Goal: Task Accomplishment & Management: Complete application form

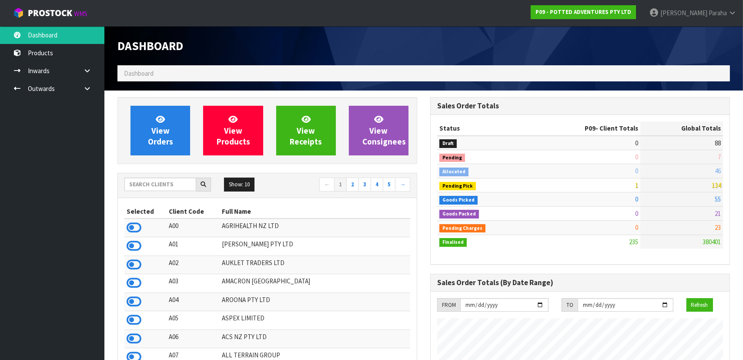
scroll to position [658, 313]
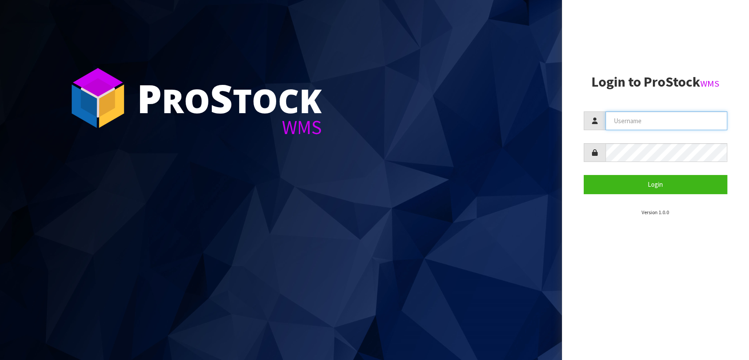
click at [629, 126] on input "text" at bounding box center [666, 120] width 122 height 19
type input "[PERSON_NAME]"
click at [584, 175] on button "Login" at bounding box center [656, 184] width 144 height 19
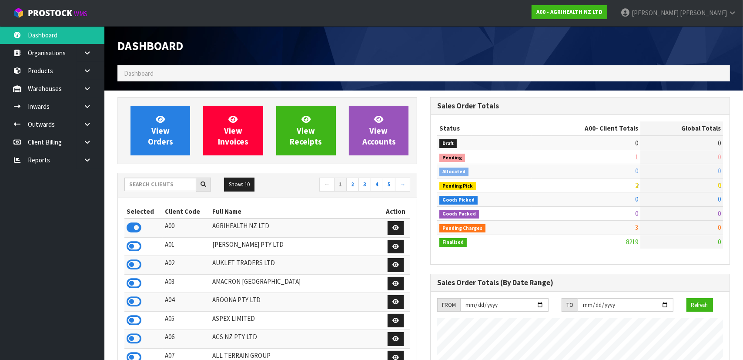
scroll to position [658, 313]
drag, startPoint x: 156, startPoint y: 184, endPoint x: 161, endPoint y: 184, distance: 5.2
click at [157, 184] on input "text" at bounding box center [160, 183] width 72 height 13
click at [157, 183] on input "text" at bounding box center [160, 183] width 72 height 13
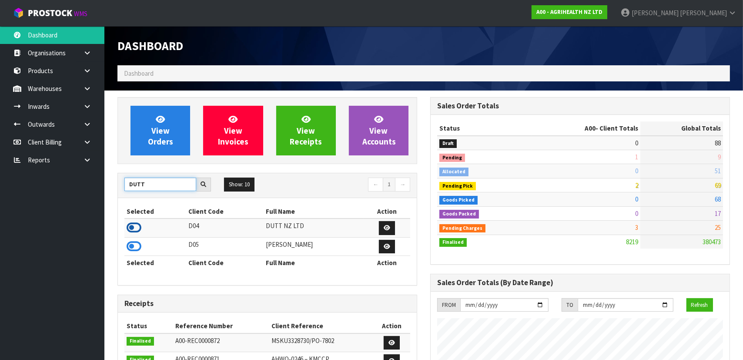
type input "DUTT"
click at [130, 232] on icon at bounding box center [134, 227] width 15 height 13
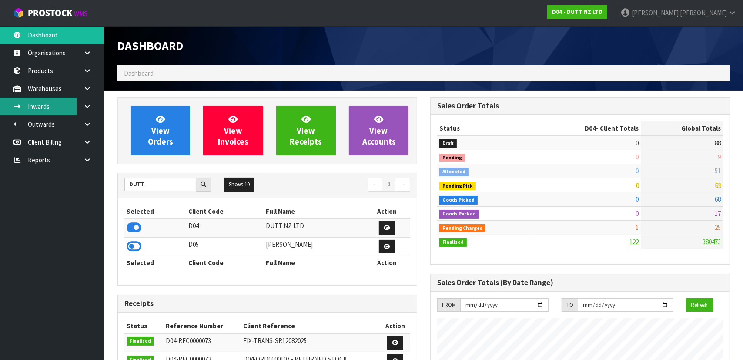
scroll to position [601, 313]
click at [65, 110] on link "Inwards" at bounding box center [52, 106] width 104 height 18
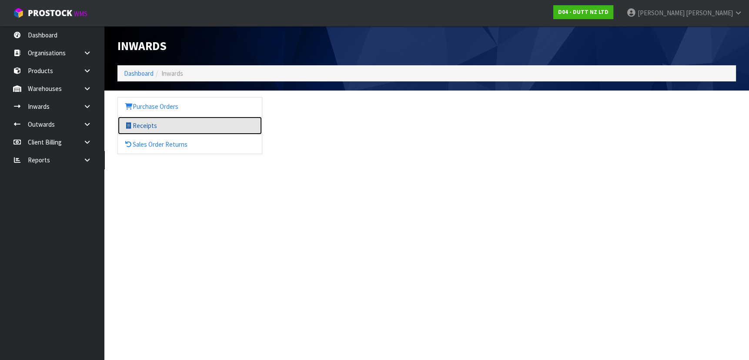
click at [166, 125] on link "Receipts" at bounding box center [190, 126] width 144 height 18
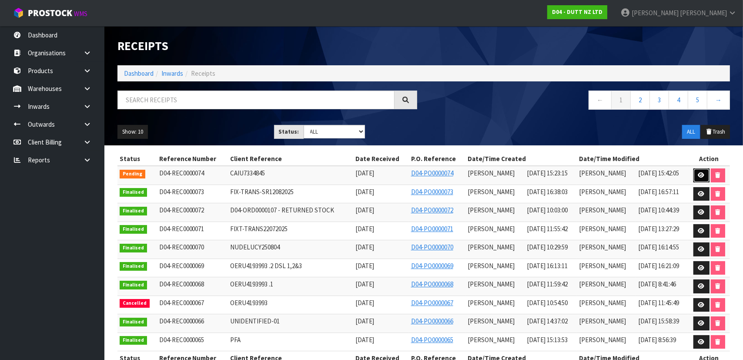
click at [697, 176] on link at bounding box center [701, 175] width 16 height 14
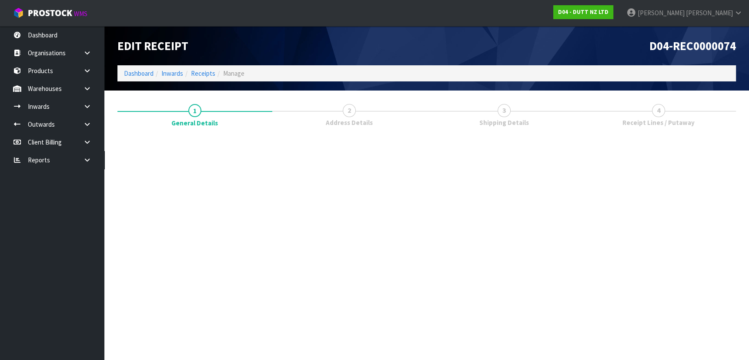
click at [534, 126] on link "3 Shipping Details" at bounding box center [504, 114] width 155 height 34
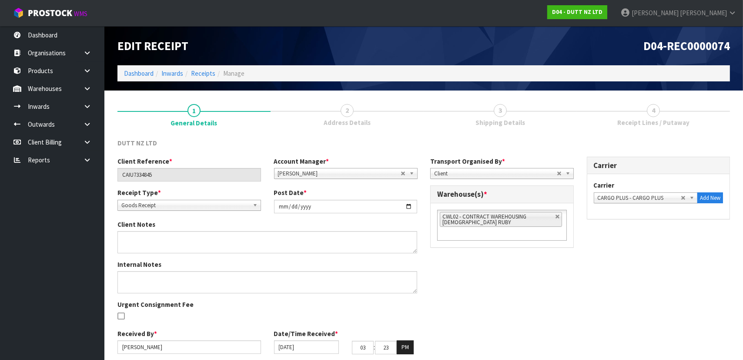
click at [534, 126] on link "3 Shipping Details" at bounding box center [500, 114] width 153 height 34
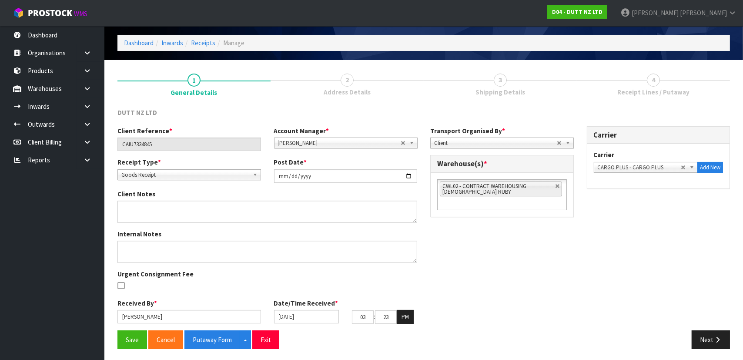
scroll to position [32, 0]
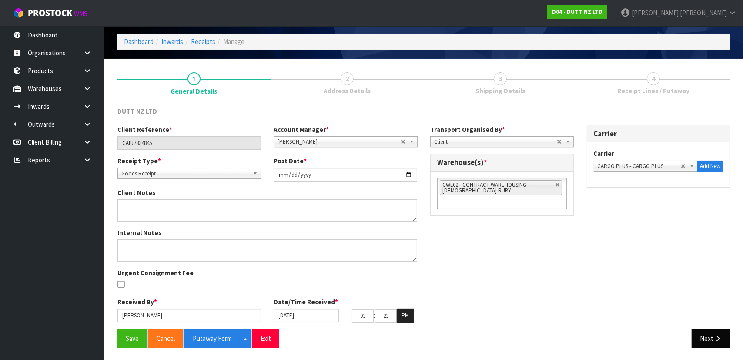
drag, startPoint x: 699, startPoint y: 327, endPoint x: 701, endPoint y: 333, distance: 5.8
click at [701, 333] on div "DUTT NZ LTD Client Reference * CAIU7334845 Account Manager * [PERSON_NAME] [PER…" at bounding box center [423, 230] width 612 height 247
click at [702, 338] on button "Next" at bounding box center [711, 338] width 38 height 19
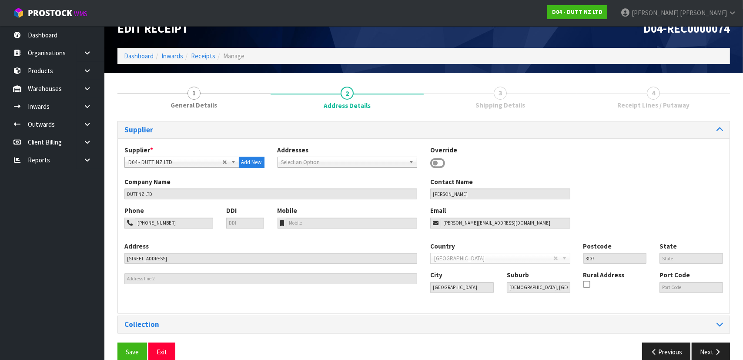
scroll to position [22, 0]
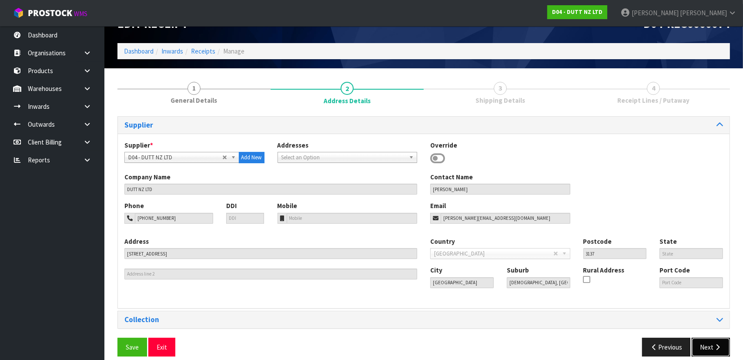
click at [705, 353] on button "Next" at bounding box center [711, 347] width 38 height 19
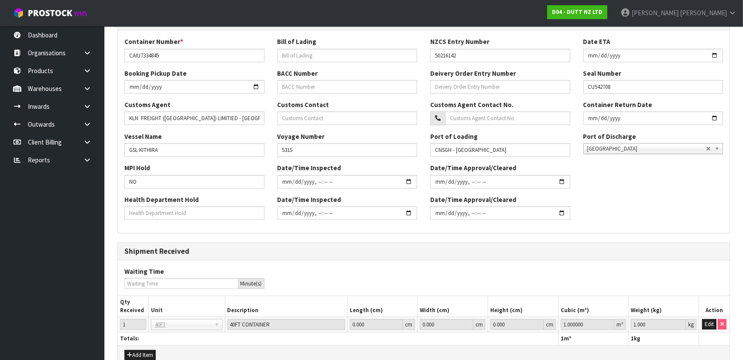
scroll to position [242, 0]
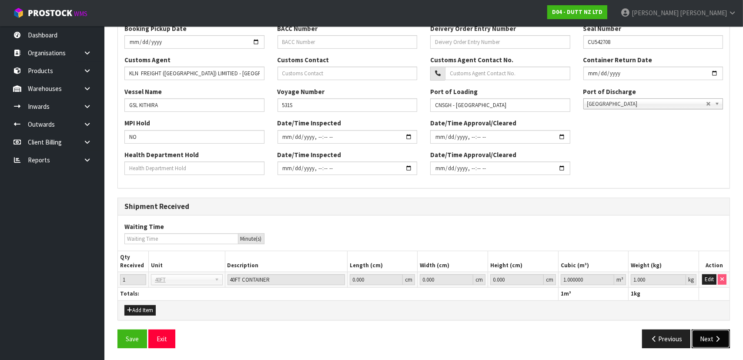
click at [711, 344] on button "Next" at bounding box center [711, 338] width 38 height 19
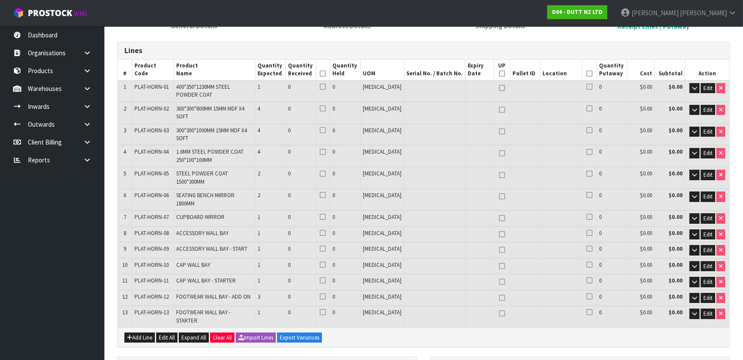
scroll to position [118, 0]
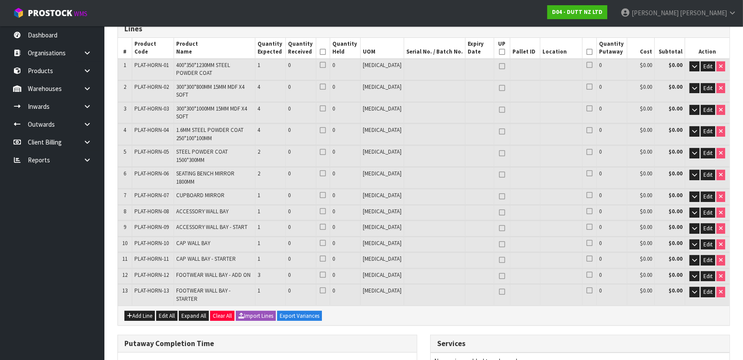
click at [499, 196] on icon at bounding box center [502, 196] width 6 height 0
type input "1"
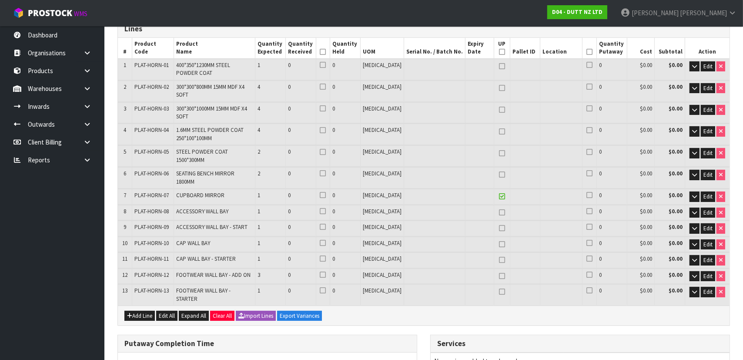
click at [441, 167] on td at bounding box center [434, 177] width 61 height 21
click at [496, 191] on link at bounding box center [501, 196] width 11 height 10
type input "0"
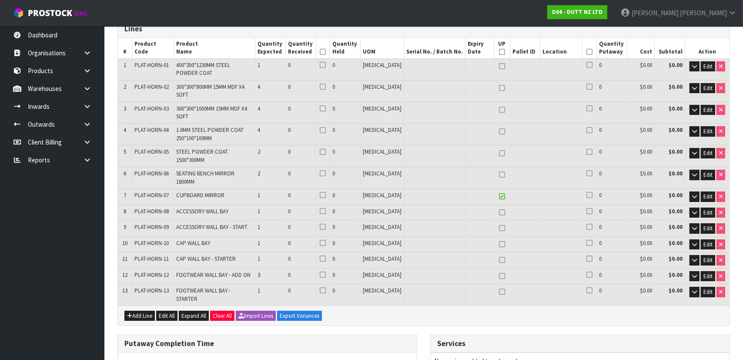
type input "0"
click at [706, 193] on span "Edit" at bounding box center [707, 196] width 9 height 7
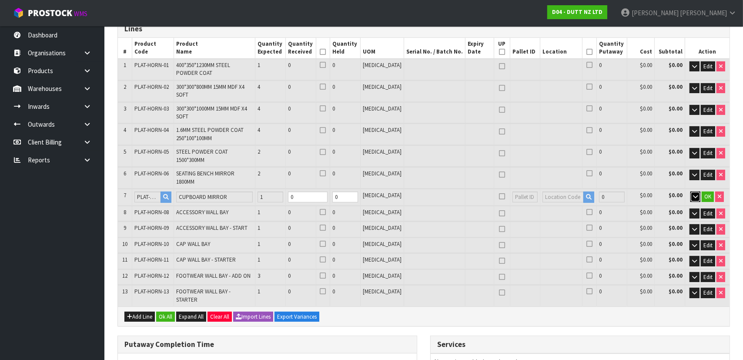
click at [691, 191] on button "button" at bounding box center [695, 196] width 10 height 10
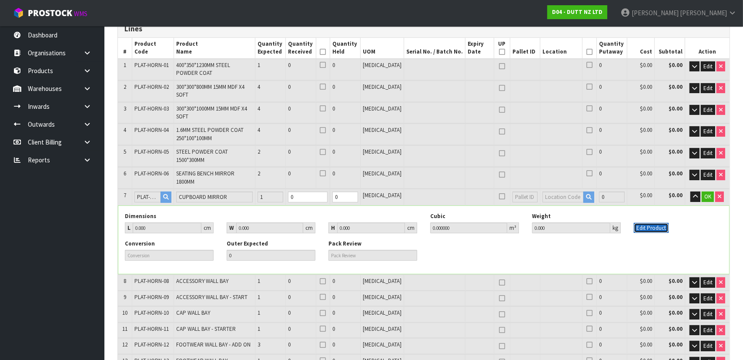
click at [659, 223] on button "Edit Product" at bounding box center [651, 228] width 35 height 10
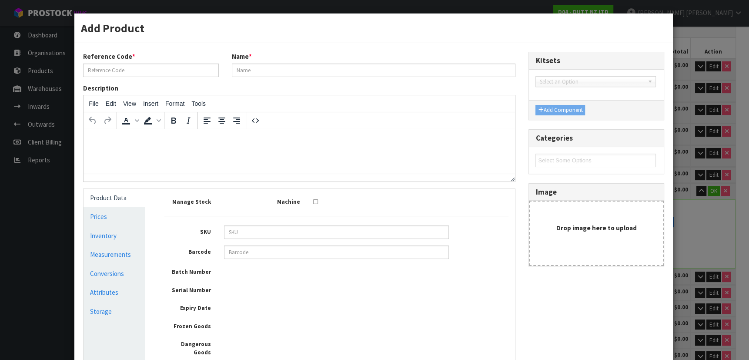
type input "PLAT-HORN-07"
type input "CUPBOARD MIRROR"
type input "0"
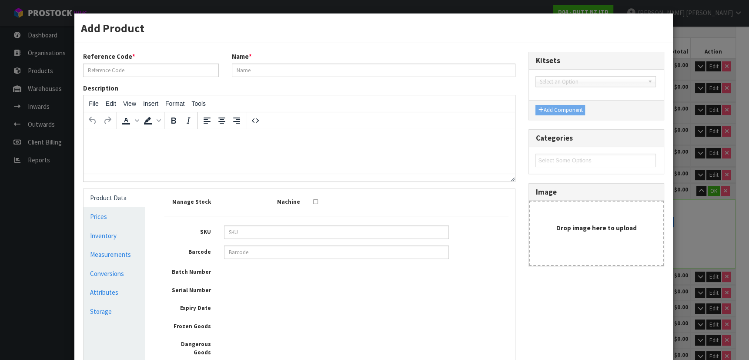
type input "0"
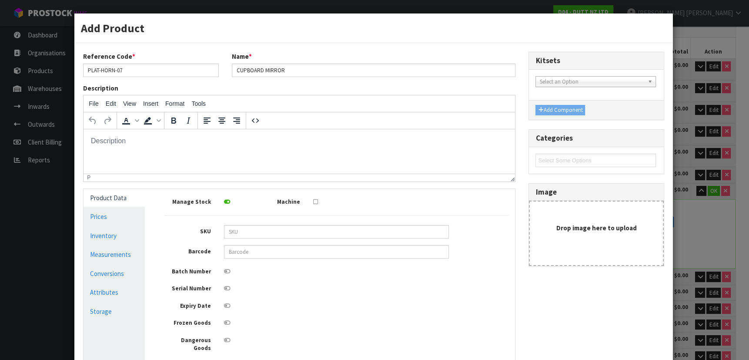
scroll to position [0, 0]
click at [119, 241] on link "Inventory" at bounding box center [114, 236] width 61 height 18
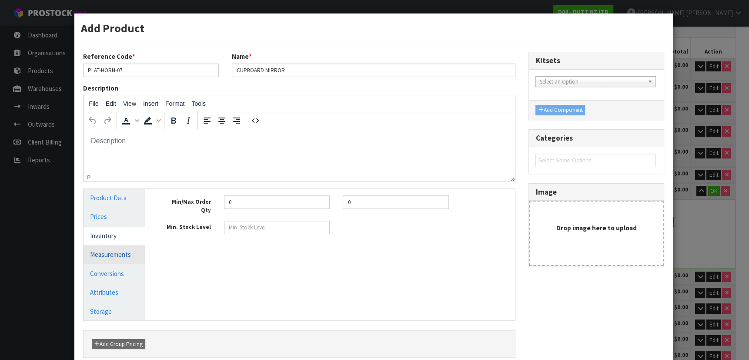
click at [133, 257] on link "Measurements" at bounding box center [114, 254] width 61 height 18
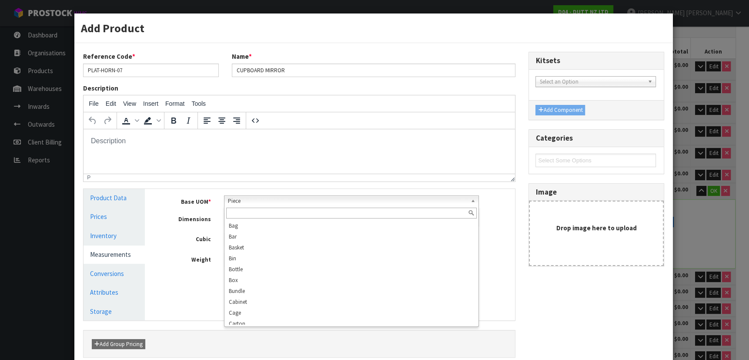
click at [234, 204] on span "Piece" at bounding box center [347, 201] width 239 height 10
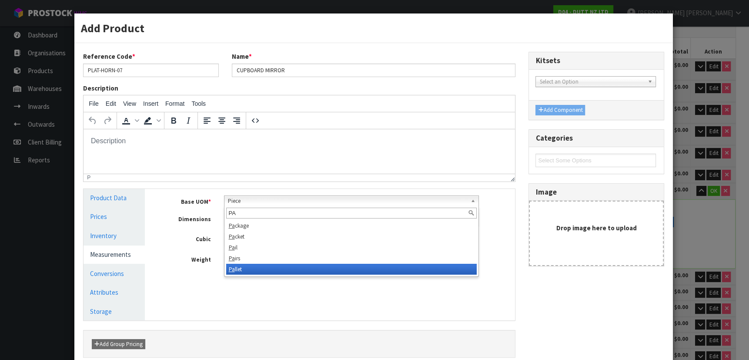
type input "PA"
click at [246, 267] on li "Pa llet" at bounding box center [351, 269] width 251 height 11
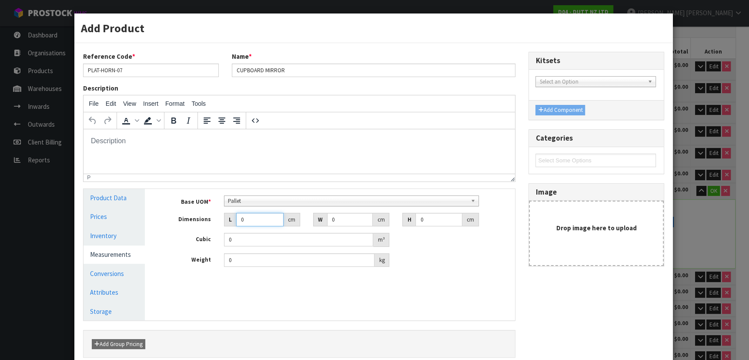
drag, startPoint x: 249, startPoint y: 217, endPoint x: 209, endPoint y: 223, distance: 40.4
click at [212, 224] on div "Dimensions L 0 cm W 0 cm H 0 cm" at bounding box center [337, 220] width 358 height 14
type input "3"
type input "0.000001"
type input "309"
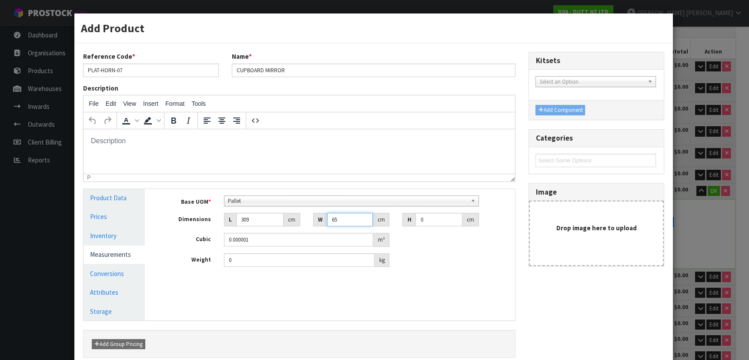
type input "65"
type input "6"
type input "0.12051"
type input "62"
type input "1.24527"
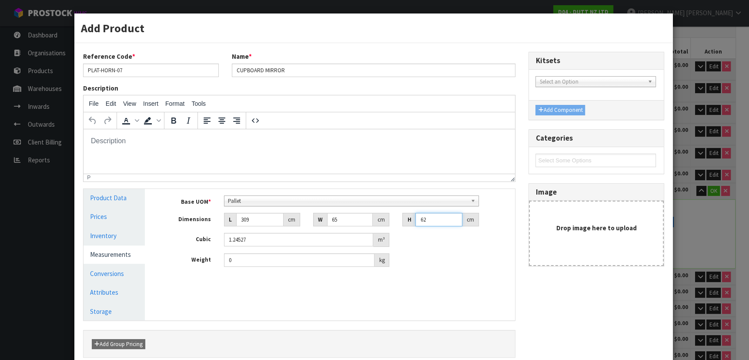
type input "62"
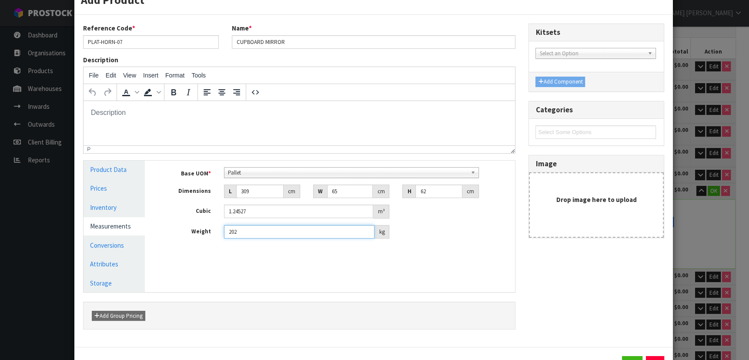
scroll to position [66, 0]
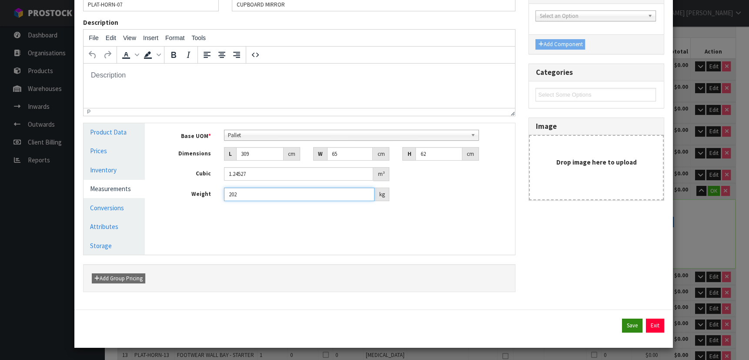
type input "202"
click at [628, 318] on button "Save" at bounding box center [632, 325] width 20 height 14
type input "309"
type input "65"
type input "62"
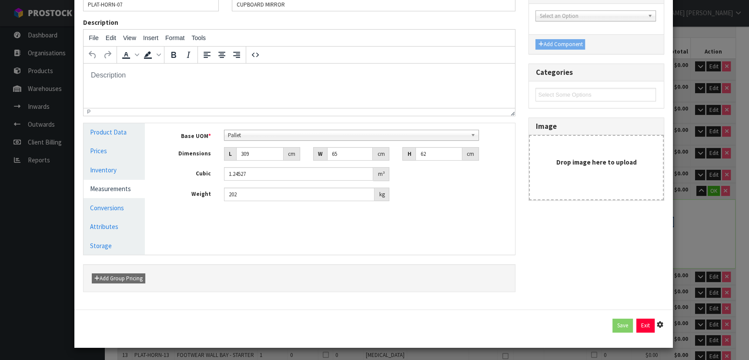
type input "1.24527"
type input "202"
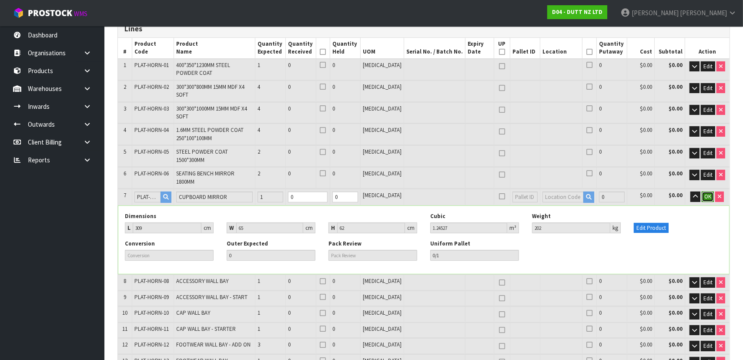
click at [710, 193] on span "OK" at bounding box center [707, 196] width 7 height 7
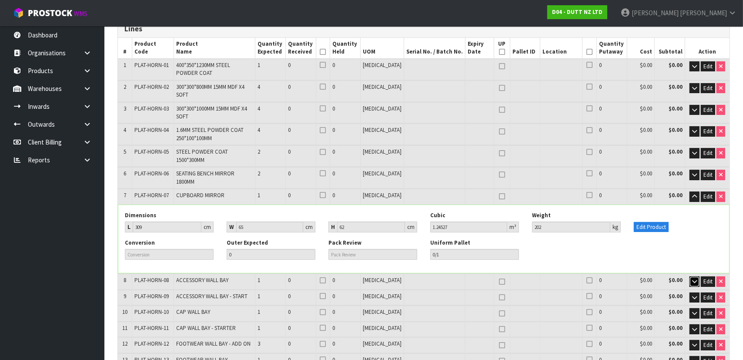
click at [694, 278] on icon "button" at bounding box center [694, 281] width 5 height 6
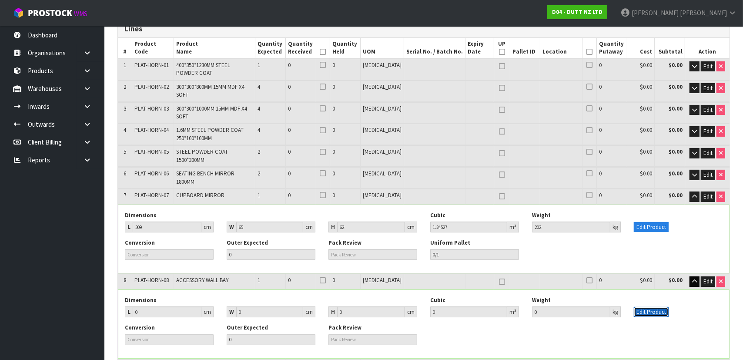
click at [647, 307] on button "Edit Product" at bounding box center [651, 312] width 35 height 10
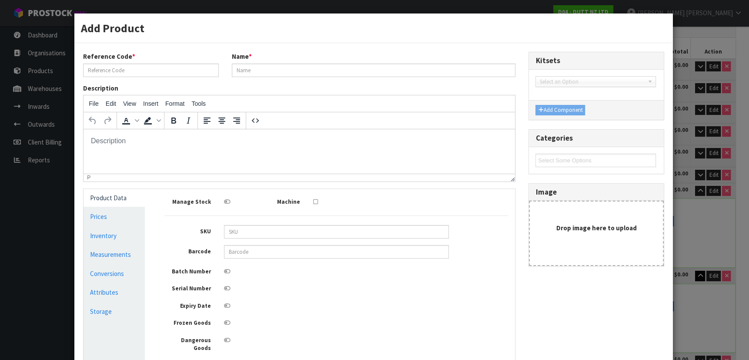
scroll to position [0, 0]
type input "PLAT-HORN-08"
type input "ACCESSORY WALL BAY"
type input "0"
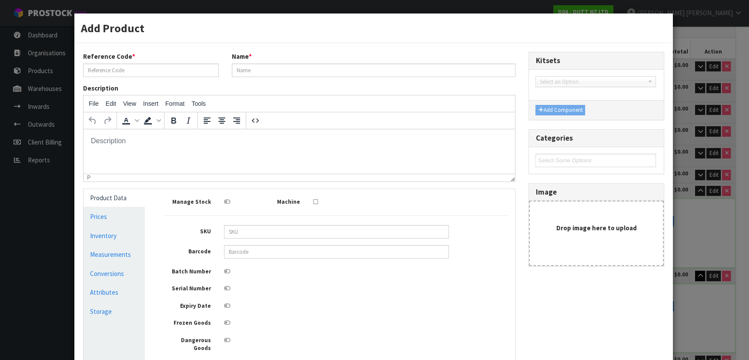
type input "0"
click at [124, 254] on link "Measurements" at bounding box center [114, 254] width 61 height 18
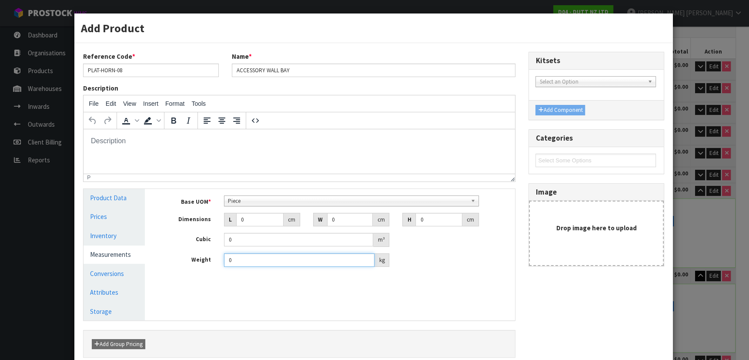
drag, startPoint x: 257, startPoint y: 261, endPoint x: 206, endPoint y: 261, distance: 50.9
click at [206, 261] on div "Weight 0 kg" at bounding box center [337, 260] width 358 height 14
type input "241"
click at [273, 204] on span "Piece" at bounding box center [347, 201] width 239 height 10
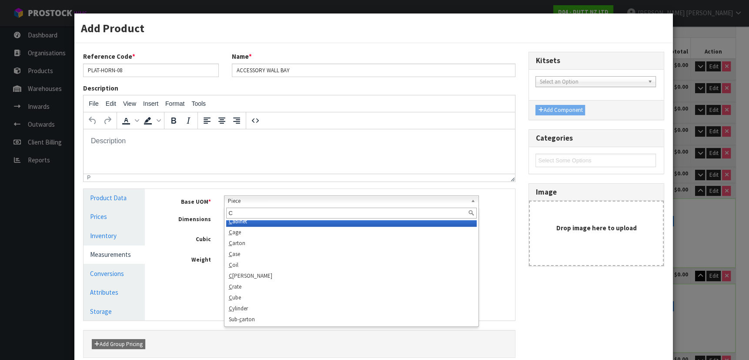
scroll to position [0, 0]
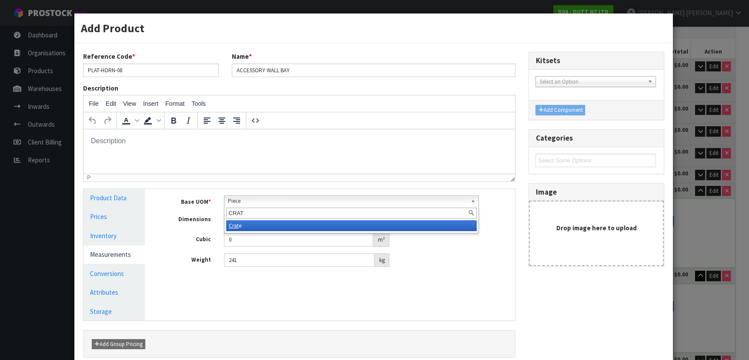
type input "CRAT"
click at [271, 225] on li "Crat e" at bounding box center [351, 225] width 251 height 11
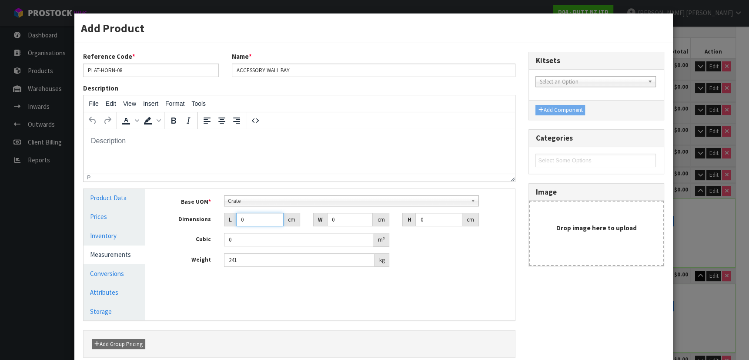
drag, startPoint x: 256, startPoint y: 223, endPoint x: 204, endPoint y: 224, distance: 51.8
click at [204, 224] on div "Dimensions L 0 cm W 0 cm H 0 cm" at bounding box center [337, 220] width 358 height 14
type input "3"
type input "0.000001"
type input "310"
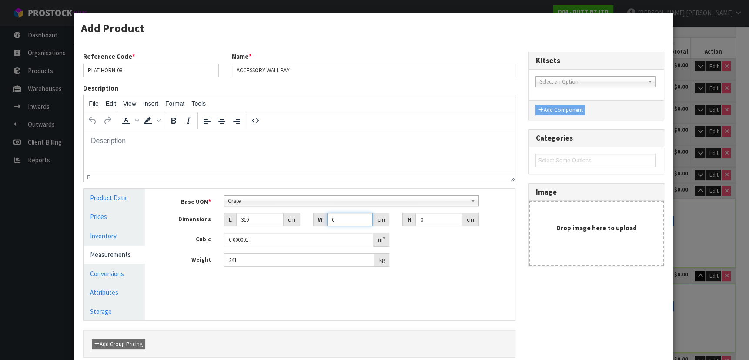
drag, startPoint x: 340, startPoint y: 219, endPoint x: 309, endPoint y: 219, distance: 30.4
click at [309, 219] on div "W 0 cm" at bounding box center [351, 220] width 89 height 14
type input "130"
drag, startPoint x: 441, startPoint y: 224, endPoint x: 402, endPoint y: 221, distance: 38.8
click at [402, 221] on div "H 0 cm" at bounding box center [440, 220] width 76 height 14
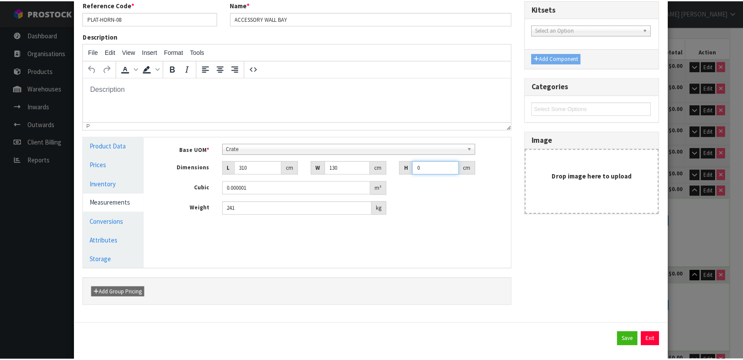
scroll to position [66, 0]
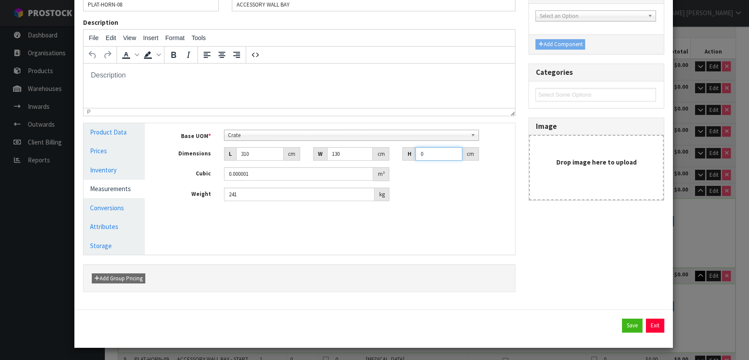
type input "7"
type input "0.2821"
type input "70"
type input "2.821"
type input "70"
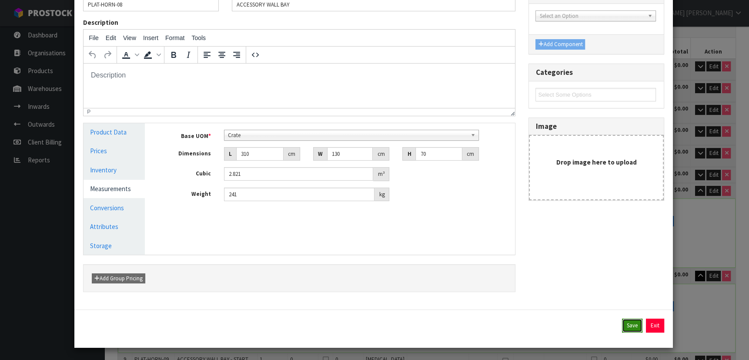
click at [622, 321] on button "Save" at bounding box center [632, 325] width 20 height 14
type input "310"
type input "130"
type input "70"
type input "2.821"
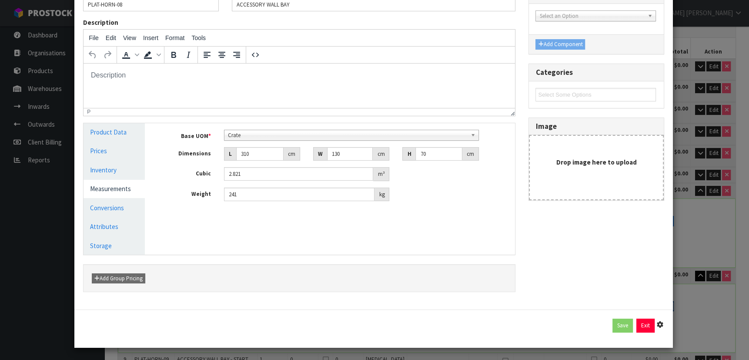
type input "241"
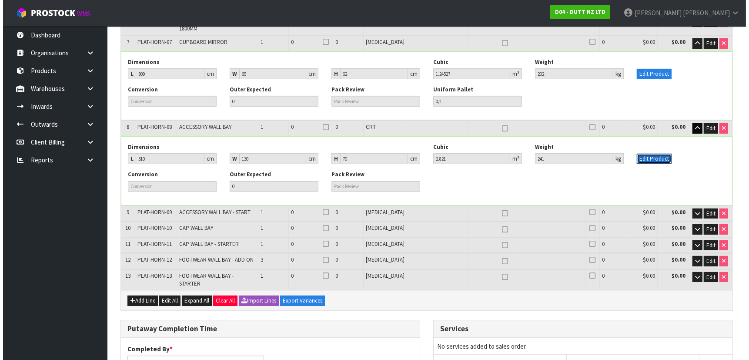
scroll to position [316, 0]
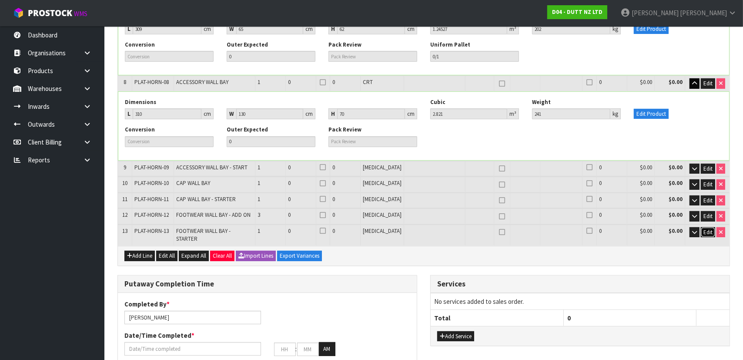
click at [705, 228] on span "Edit" at bounding box center [707, 231] width 9 height 7
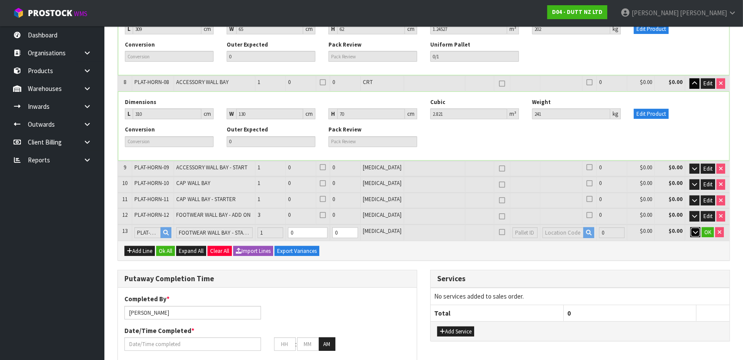
click at [695, 229] on icon "button" at bounding box center [695, 232] width 5 height 6
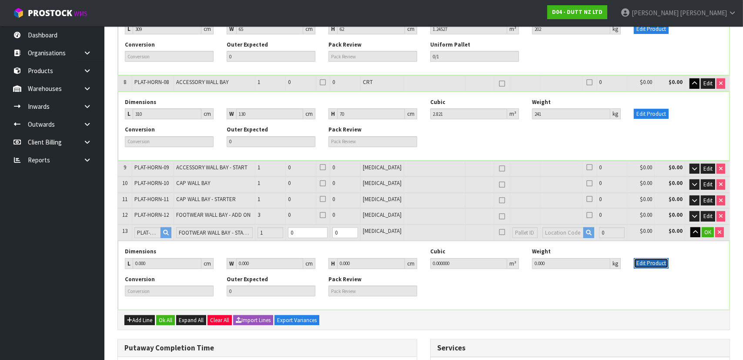
click at [652, 258] on button "Edit Product" at bounding box center [651, 263] width 35 height 10
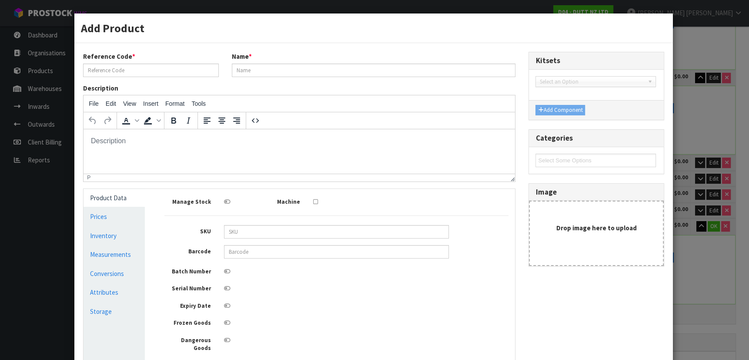
scroll to position [0, 0]
type input "PLAT-HORN-13"
type input "FOOTWEAR WALL BAY - STARTER"
type input "0"
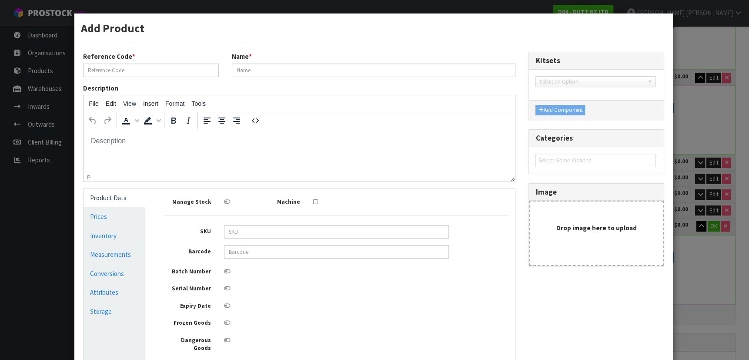
type input "0"
click at [114, 257] on link "Measurements" at bounding box center [114, 254] width 61 height 18
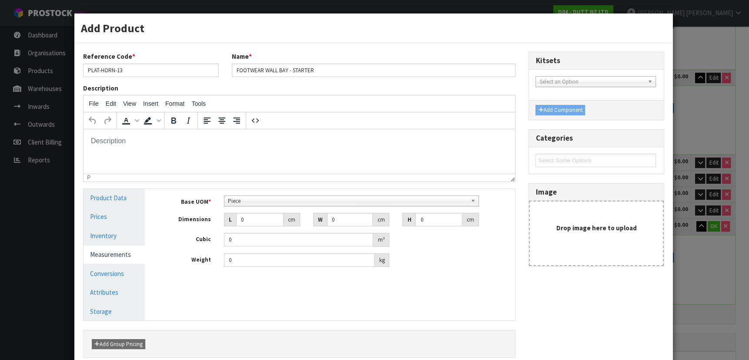
click at [325, 203] on span "Piece" at bounding box center [347, 201] width 239 height 10
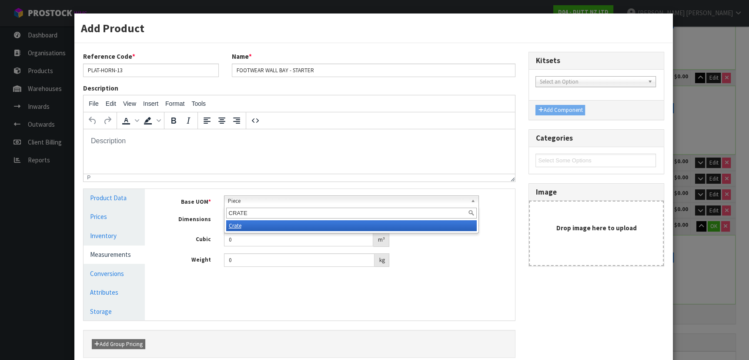
type input "CRATE"
click at [320, 227] on li "Crate" at bounding box center [351, 225] width 251 height 11
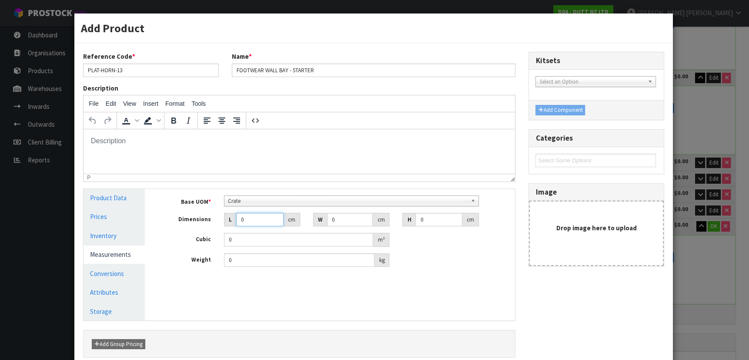
drag, startPoint x: 254, startPoint y: 222, endPoint x: 154, endPoint y: 217, distance: 100.6
click at [154, 217] on div "Manage Stock Machine SKU Barcode Batch Number Serial Number Expiry Date Frozen …" at bounding box center [336, 254] width 371 height 131
click at [260, 257] on input "0" at bounding box center [299, 259] width 151 height 13
drag, startPoint x: 287, startPoint y: 265, endPoint x: 184, endPoint y: 272, distance: 103.3
click at [184, 272] on div "Base UOM * Bag Bar Basket Bin Bottle Box Bundle Cabinet Cage Carton Case Coil C…" at bounding box center [337, 234] width 358 height 91
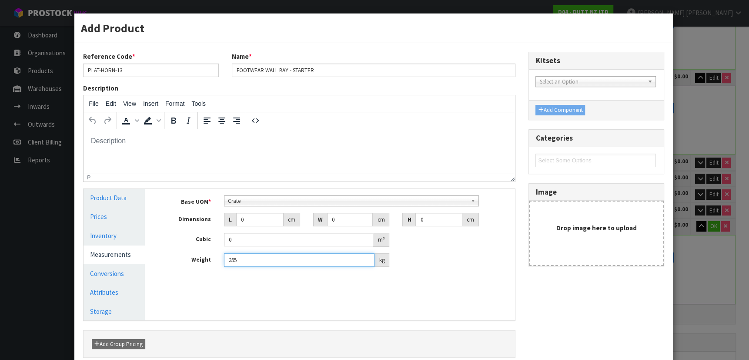
type input "355"
click at [286, 279] on div "Manage Stock Machine SKU Barcode Batch Number Serial Number Expiry Date Frozen …" at bounding box center [336, 254] width 371 height 131
drag, startPoint x: 257, startPoint y: 223, endPoint x: 202, endPoint y: 226, distance: 55.3
click at [202, 226] on div "Base UOM * Bag Bar Basket Bin Bottle Box Bundle Cabinet Cage Carton Case Coil C…" at bounding box center [336, 231] width 344 height 72
type input "3"
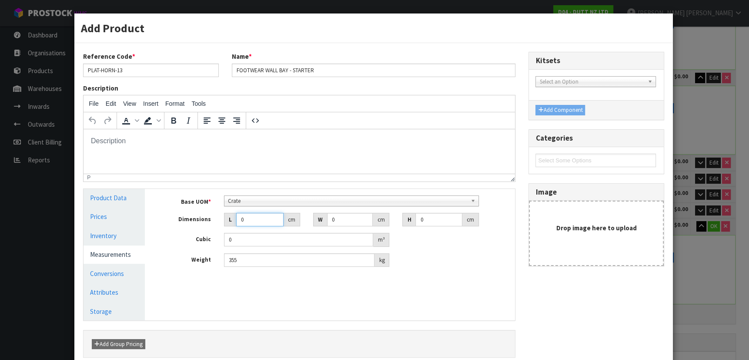
type input "0.000001"
type input "313"
type input "138"
type input "6"
type input "0.259164"
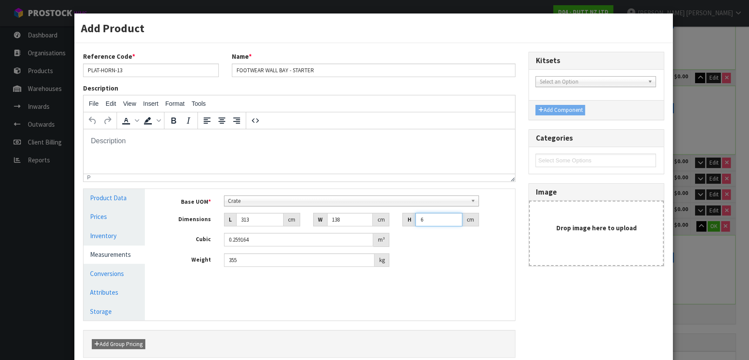
type input "65"
type input "2.80761"
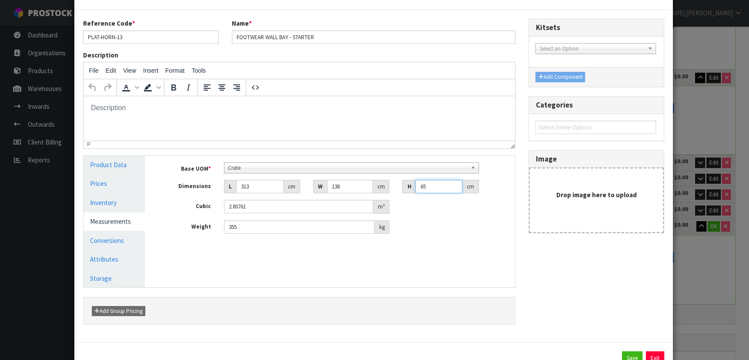
scroll to position [66, 0]
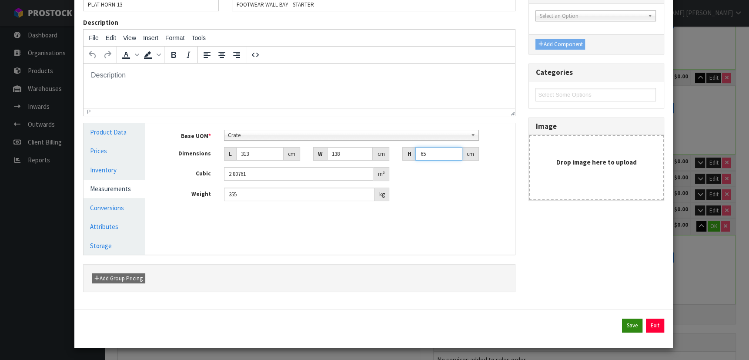
type input "65"
click at [627, 323] on button "Save" at bounding box center [632, 325] width 20 height 14
type input "313"
type input "138"
type input "65"
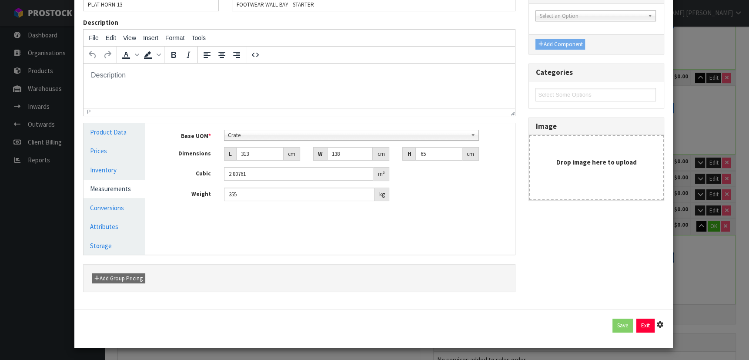
type input "2.80761"
type input "355"
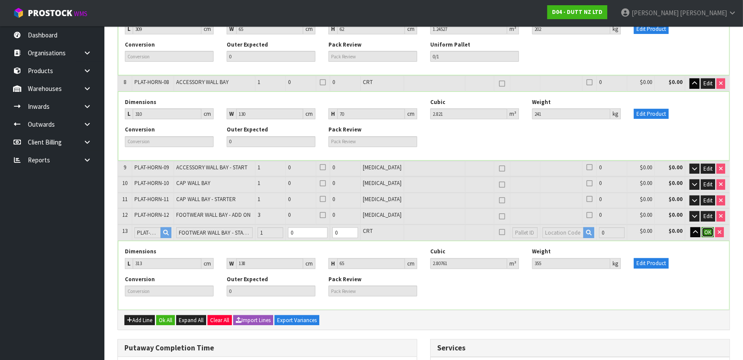
click at [708, 227] on button "OK" at bounding box center [708, 232] width 12 height 10
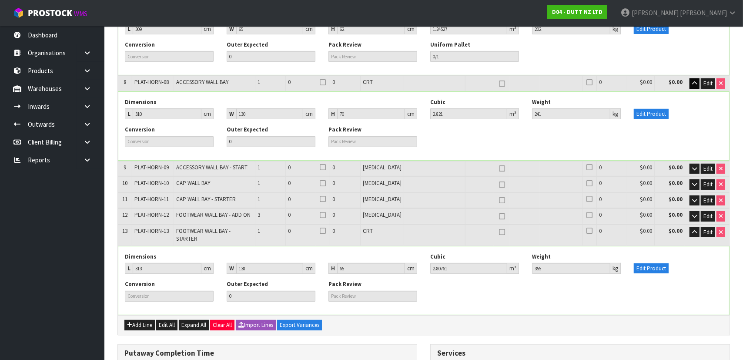
click at [707, 253] on div "Edit Product" at bounding box center [678, 263] width 102 height 21
click at [697, 211] on button "button" at bounding box center [694, 216] width 10 height 10
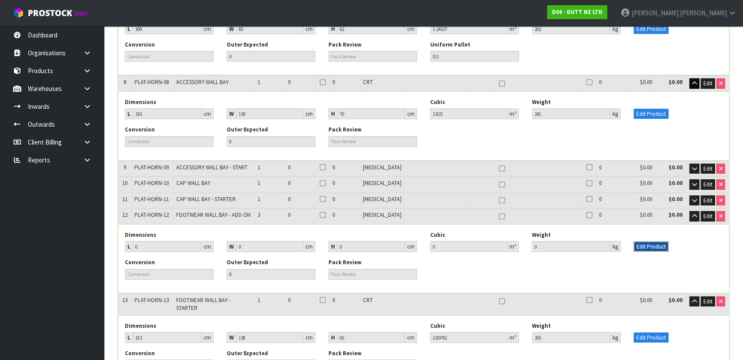
click at [647, 241] on button "Edit Product" at bounding box center [651, 246] width 35 height 10
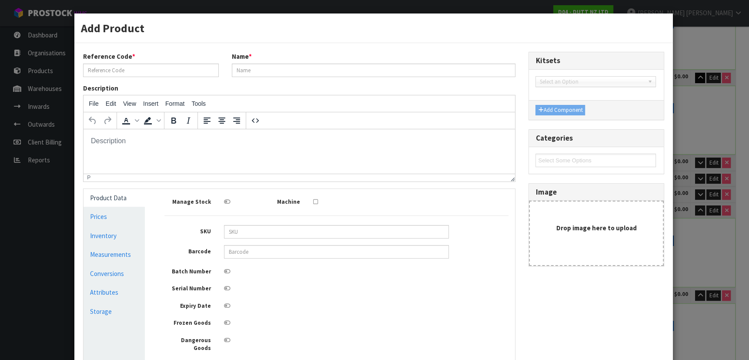
scroll to position [0, 0]
type input "PLAT-HORN-12"
type input "FOOTWEAR WALL BAY - ADD ON"
type input "0"
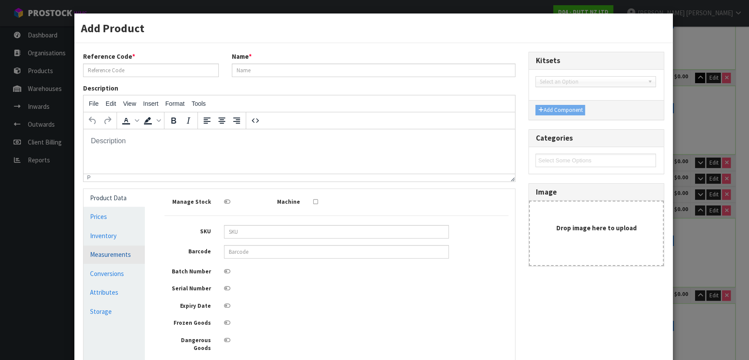
type input "0"
click at [132, 255] on link "Measurements" at bounding box center [114, 254] width 61 height 18
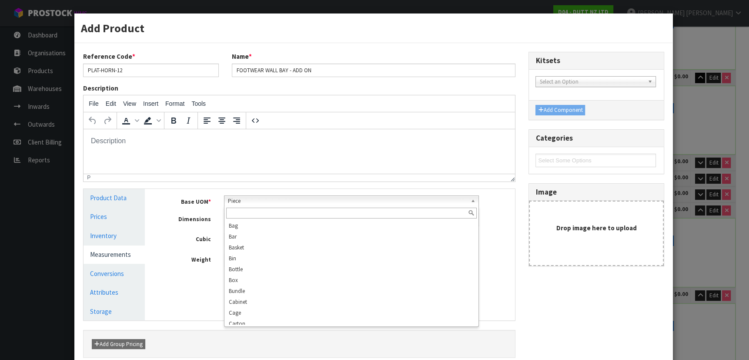
click at [250, 201] on span "Piece" at bounding box center [347, 201] width 239 height 10
type input "CRATE"
click at [299, 283] on div "Manage Stock Machine SKU Barcode Batch Number Serial Number Expiry Date Frozen …" at bounding box center [336, 254] width 371 height 131
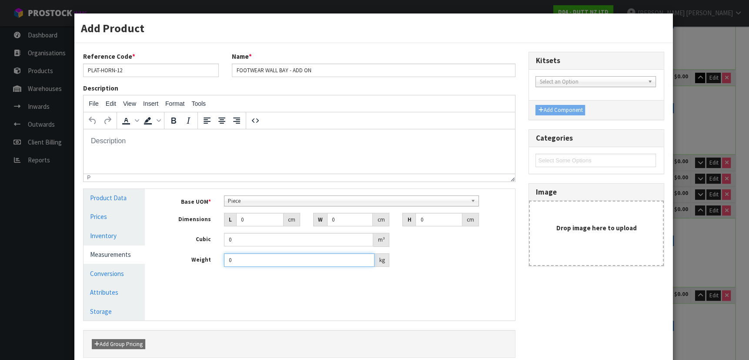
click at [273, 262] on input "0" at bounding box center [299, 259] width 151 height 13
click at [241, 204] on span "Piece" at bounding box center [347, 201] width 239 height 10
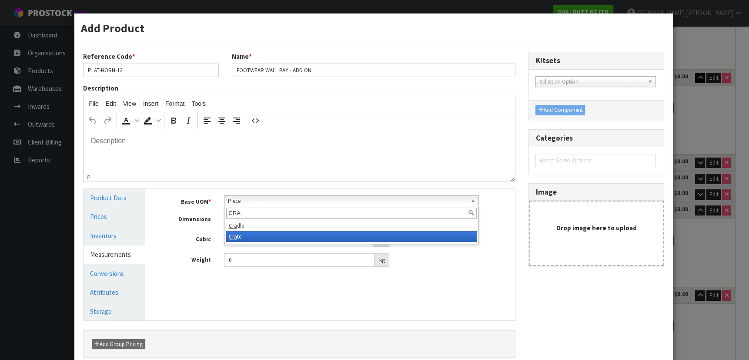
type input "CRA"
click at [243, 233] on li "Cra te" at bounding box center [351, 236] width 251 height 11
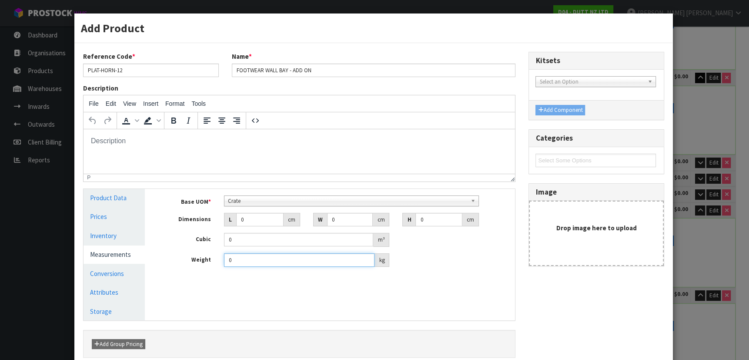
drag, startPoint x: 251, startPoint y: 262, endPoint x: 201, endPoint y: 257, distance: 50.3
click at [201, 257] on div "Weight 0 kg" at bounding box center [337, 260] width 358 height 14
type input "400"
drag, startPoint x: 257, startPoint y: 224, endPoint x: 162, endPoint y: 213, distance: 96.3
click at [162, 213] on div "Dimensions L 0 cm W 0 cm H 0 cm" at bounding box center [337, 220] width 358 height 14
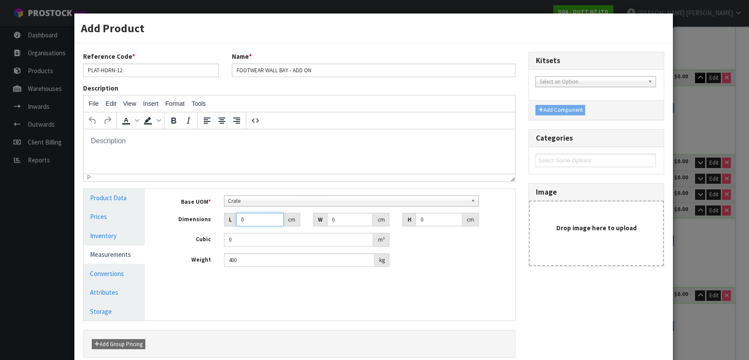
type input "3"
type input "0.000001"
type input "313"
type input "139"
type input "6"
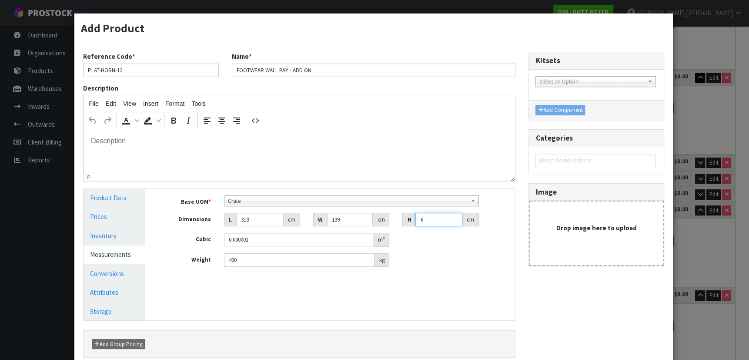
type input "0.261042"
type input "65"
type input "2.827955"
type input "65"
click at [454, 291] on div "Manage Stock Machine SKU Barcode Batch Number Serial Number Expiry Date Frozen …" at bounding box center [336, 254] width 371 height 131
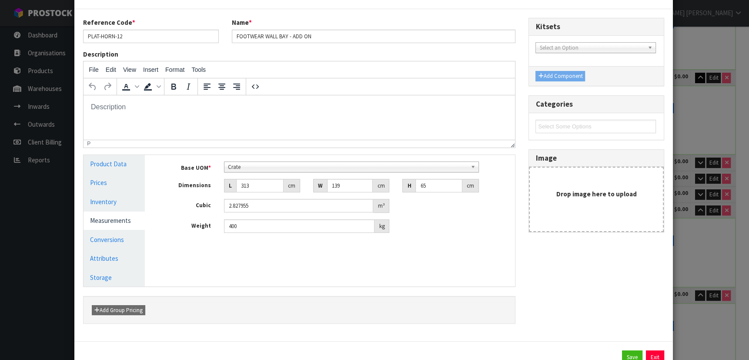
scroll to position [66, 0]
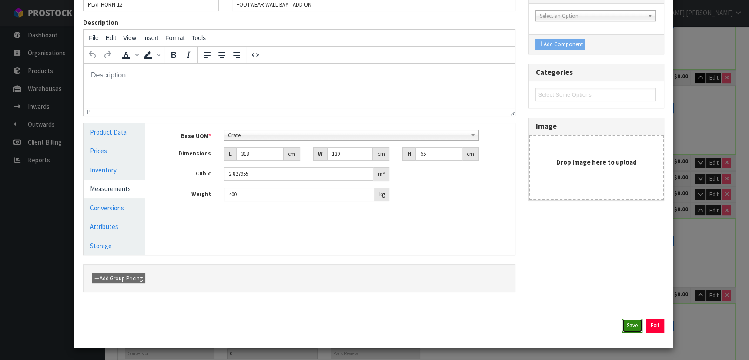
click at [625, 322] on button "Save" at bounding box center [632, 325] width 20 height 14
type input "313"
type input "139"
type input "65"
type input "2.827955"
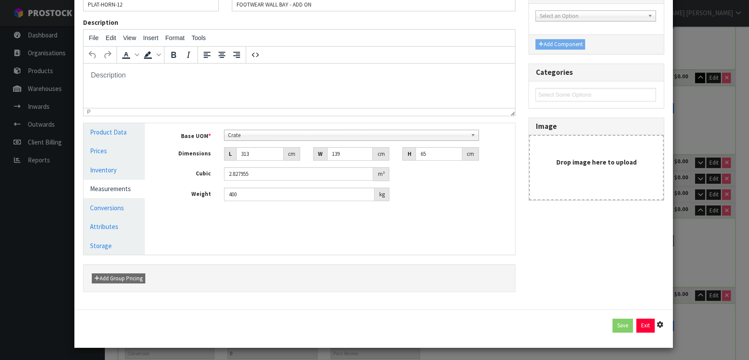
type input "400"
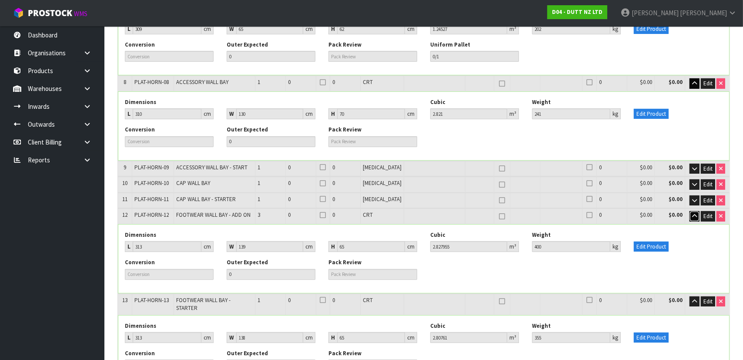
click at [692, 213] on icon "button" at bounding box center [694, 216] width 5 height 6
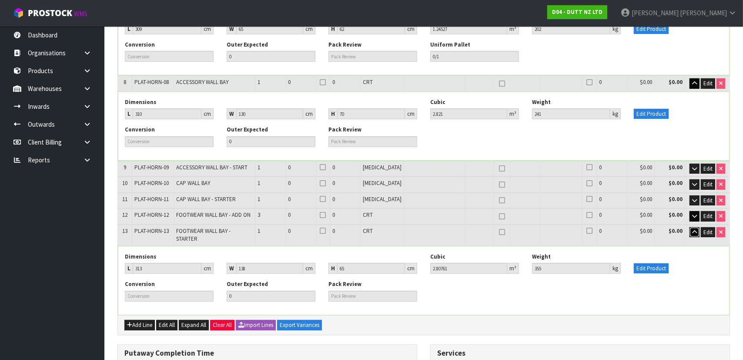
click at [694, 227] on button "button" at bounding box center [694, 232] width 10 height 10
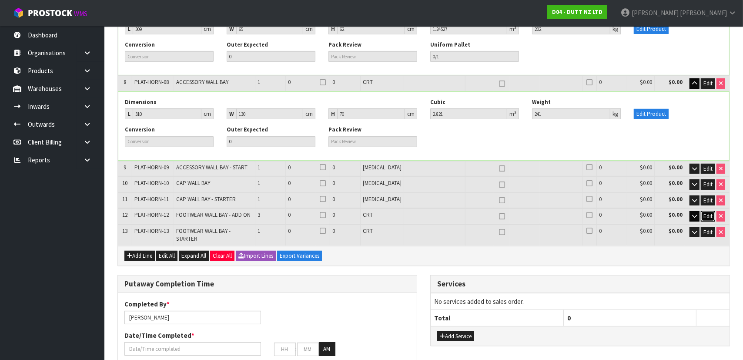
click at [708, 212] on span "Edit" at bounding box center [707, 215] width 9 height 7
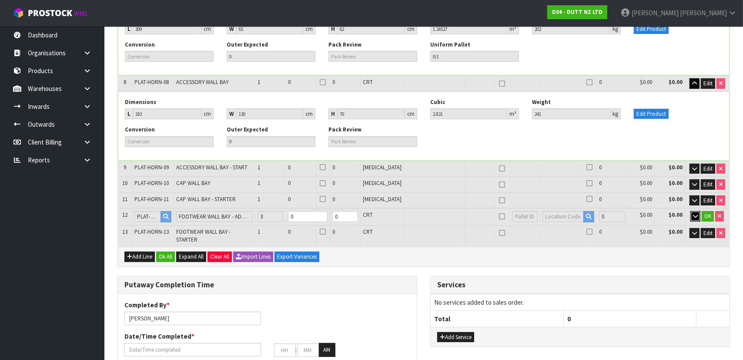
click at [697, 213] on icon "button" at bounding box center [695, 216] width 5 height 6
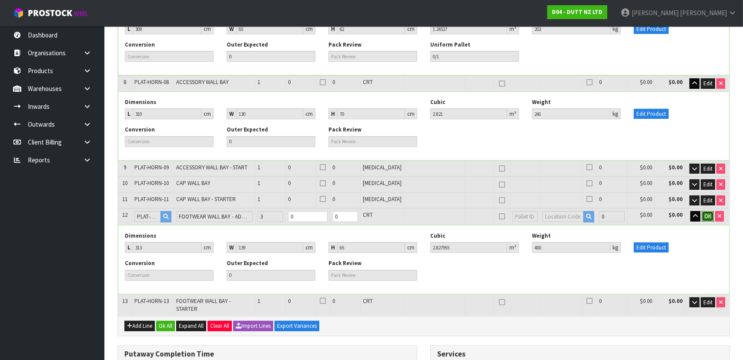
click at [706, 212] on span "OK" at bounding box center [707, 215] width 7 height 7
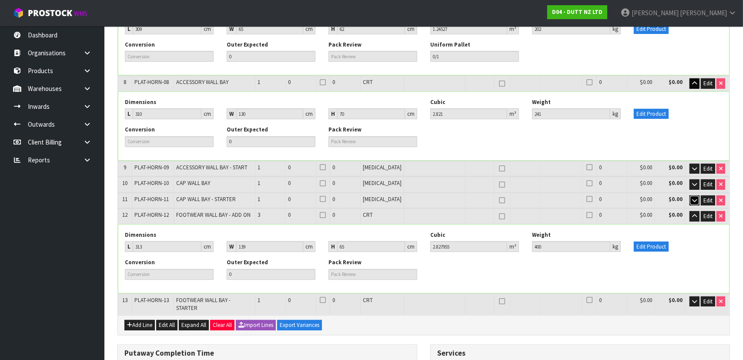
click at [698, 195] on button "button" at bounding box center [694, 200] width 10 height 10
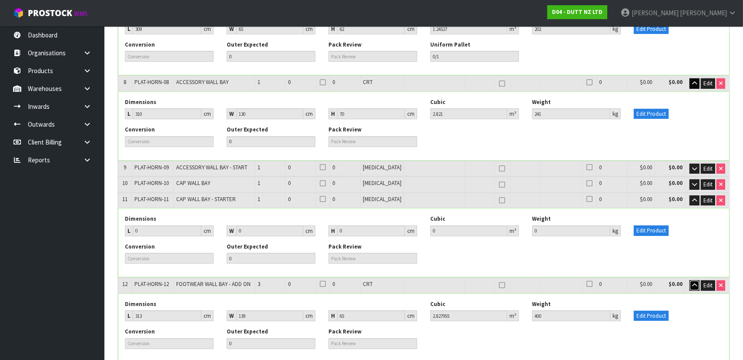
click at [693, 282] on icon "button" at bounding box center [694, 285] width 5 height 6
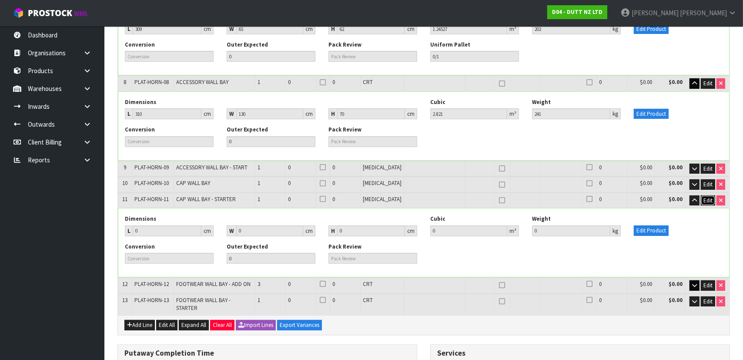
click at [709, 197] on span "Edit" at bounding box center [707, 200] width 9 height 7
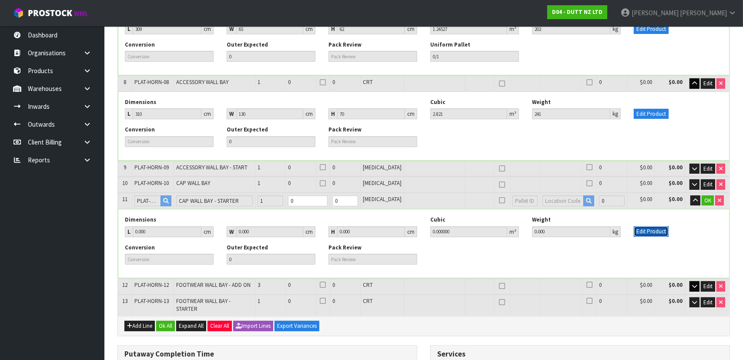
click at [644, 226] on button "Edit Product" at bounding box center [651, 231] width 35 height 10
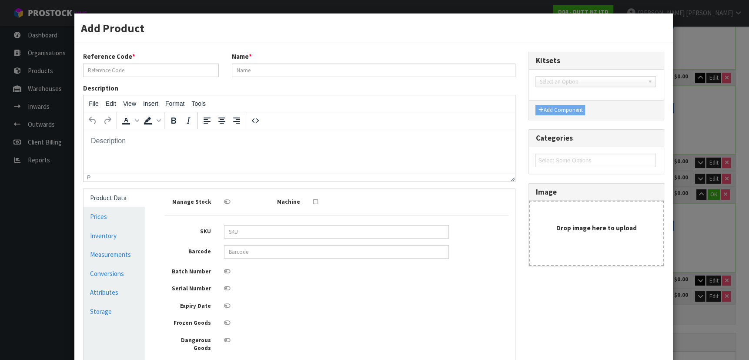
scroll to position [0, 0]
click at [118, 255] on link "Measurements" at bounding box center [114, 254] width 61 height 18
type input "PLAT-HORN-11"
type input "CAP WALL BAY - STARTER"
type input "0"
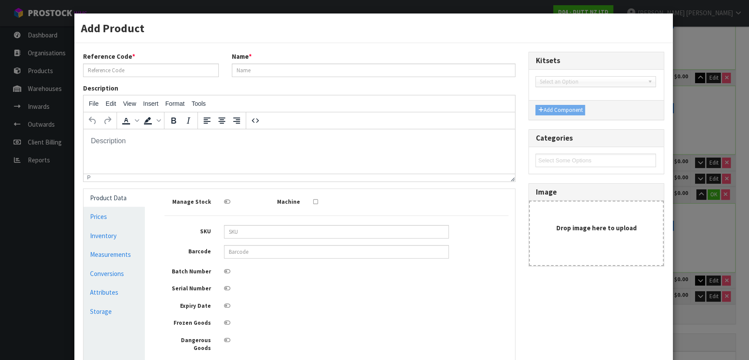
type input "0"
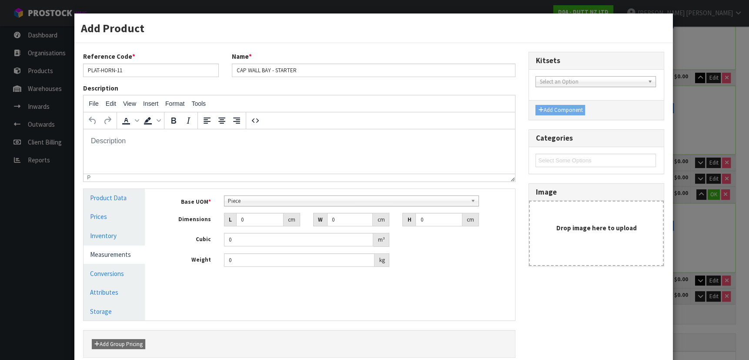
scroll to position [167, 0]
click at [264, 201] on span "Piece" at bounding box center [347, 201] width 239 height 10
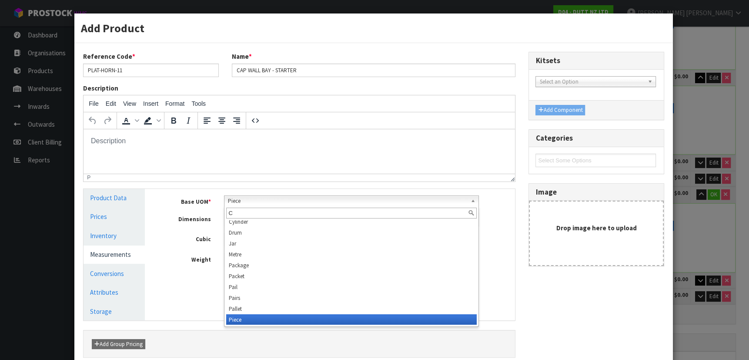
scroll to position [0, 0]
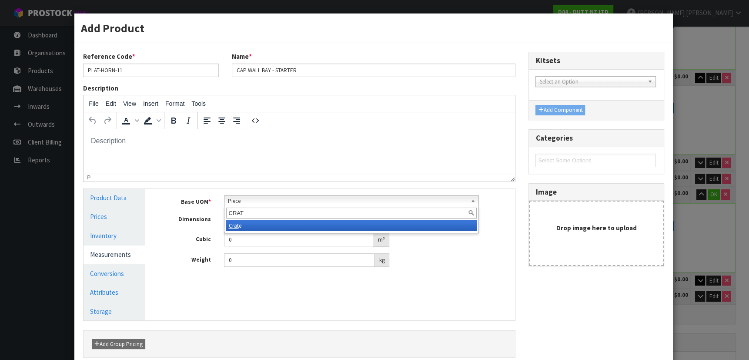
type input "CRAT"
click at [275, 221] on li "Crat e" at bounding box center [351, 225] width 251 height 11
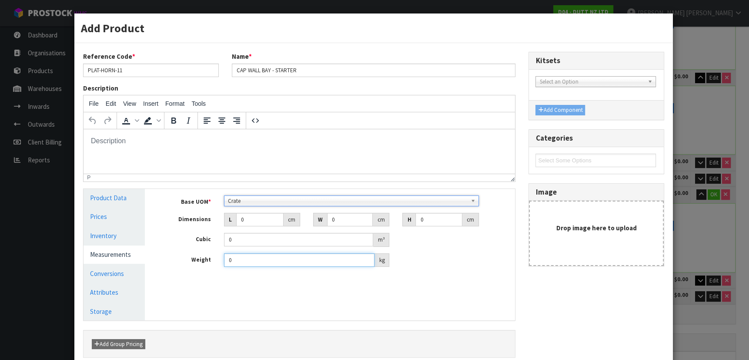
drag, startPoint x: 243, startPoint y: 263, endPoint x: 180, endPoint y: 263, distance: 63.1
click at [180, 263] on div "Weight 0 kg" at bounding box center [337, 260] width 358 height 14
type input "215"
drag, startPoint x: 264, startPoint y: 214, endPoint x: 169, endPoint y: 217, distance: 94.8
click at [167, 217] on div "Dimensions L 0 cm W 0 cm H 0 cm" at bounding box center [337, 220] width 358 height 14
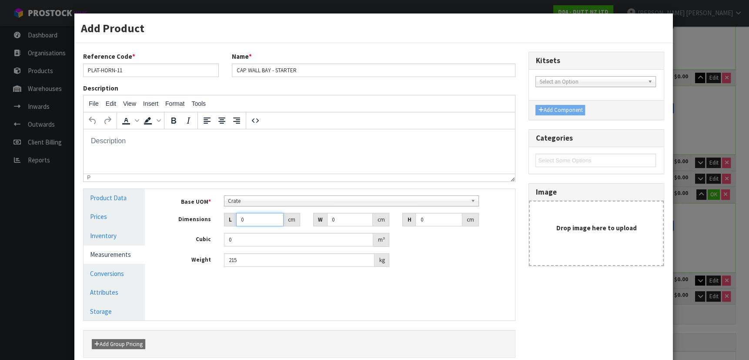
type input "3"
type input "0.000001"
type input "310"
type input "130"
type input "6"
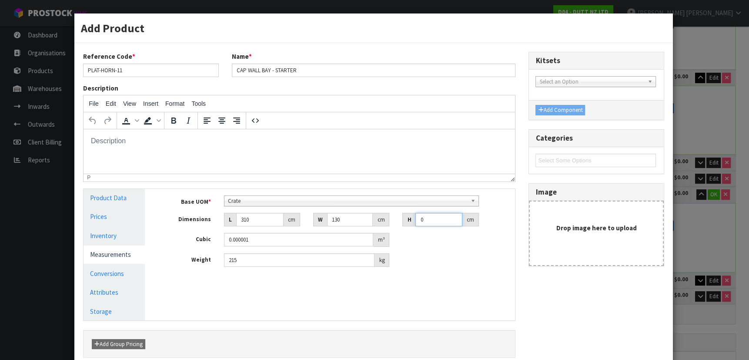
type input "0.2418"
type input "67"
type input "2.7001"
type input "67"
click at [487, 266] on div "Base UOM * Bag Bar Basket Bin Bottle Box Bundle Cabinet Cage Carton Case Coil C…" at bounding box center [337, 234] width 358 height 91
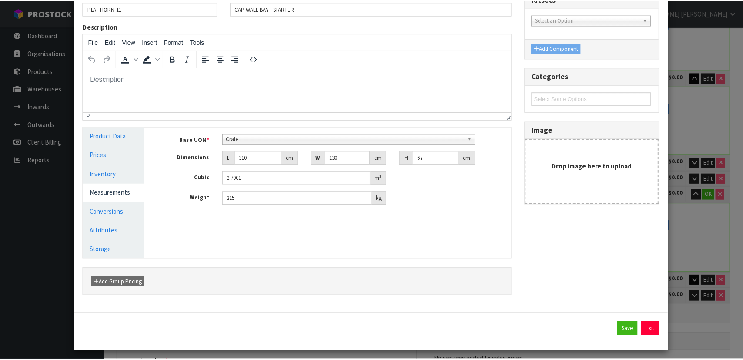
scroll to position [66, 0]
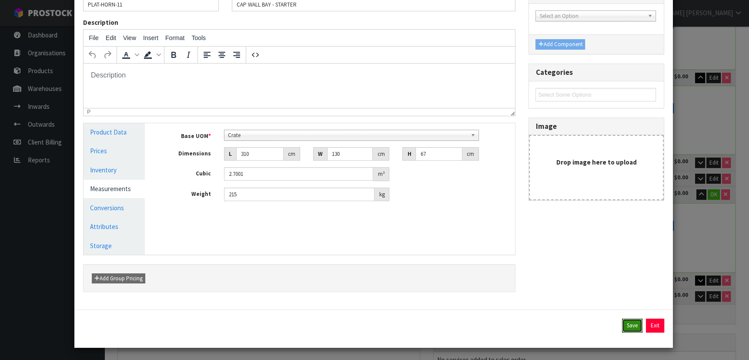
drag, startPoint x: 625, startPoint y: 323, endPoint x: 624, endPoint y: 339, distance: 16.6
click at [625, 327] on button "Save" at bounding box center [632, 325] width 20 height 14
type input "310"
type input "130"
type input "67"
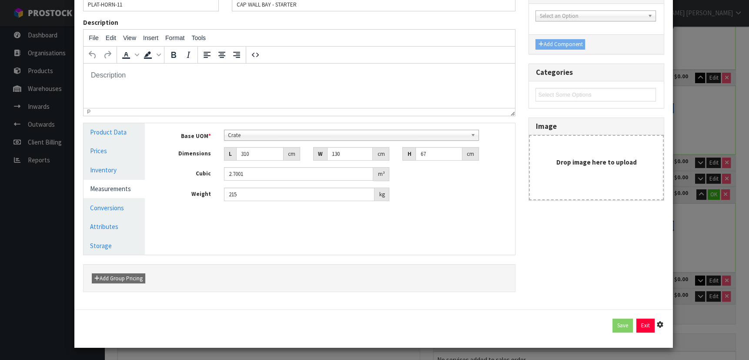
type input "2.7001"
type input "215"
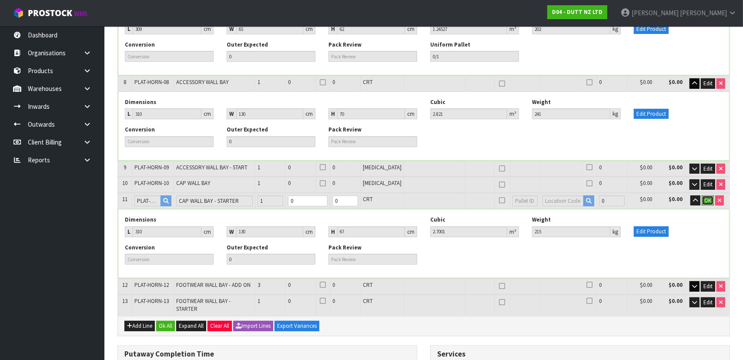
click at [710, 195] on button "OK" at bounding box center [708, 200] width 12 height 10
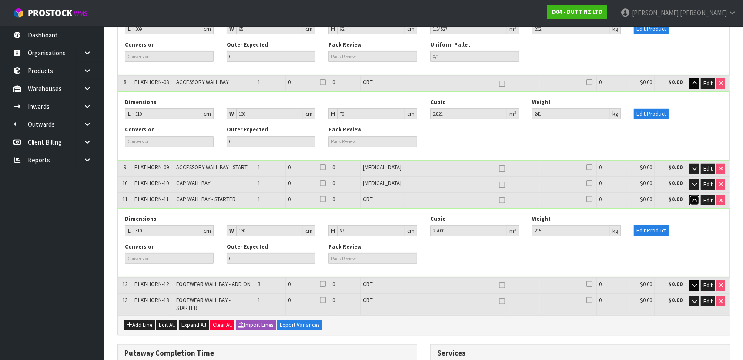
click at [695, 195] on button "button" at bounding box center [694, 200] width 10 height 10
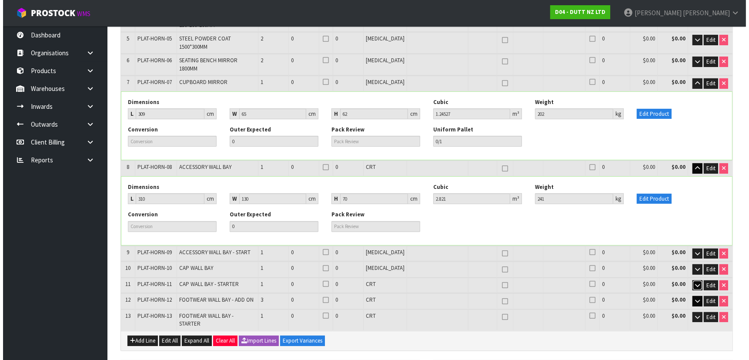
scroll to position [237, 0]
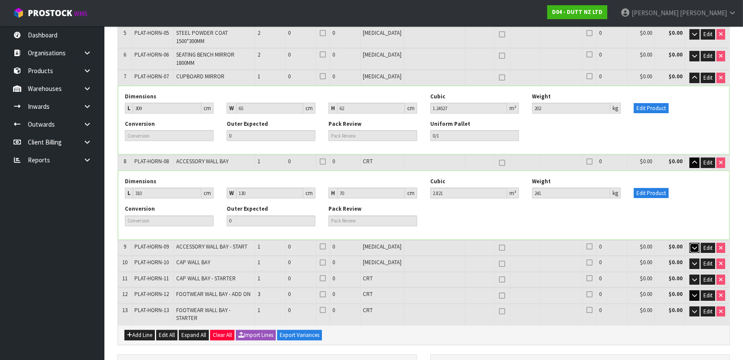
click at [695, 245] on icon "button" at bounding box center [694, 248] width 5 height 6
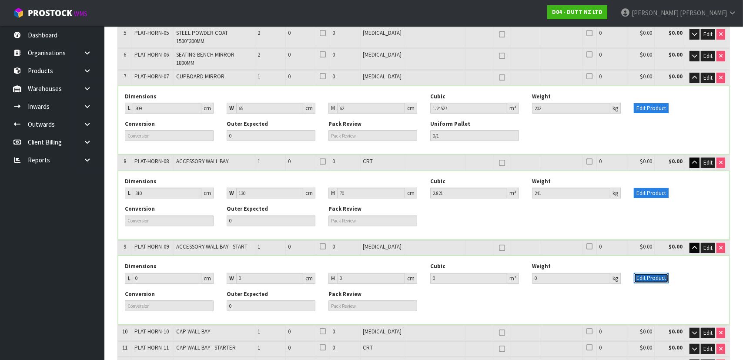
click at [656, 273] on button "Edit Product" at bounding box center [651, 278] width 35 height 10
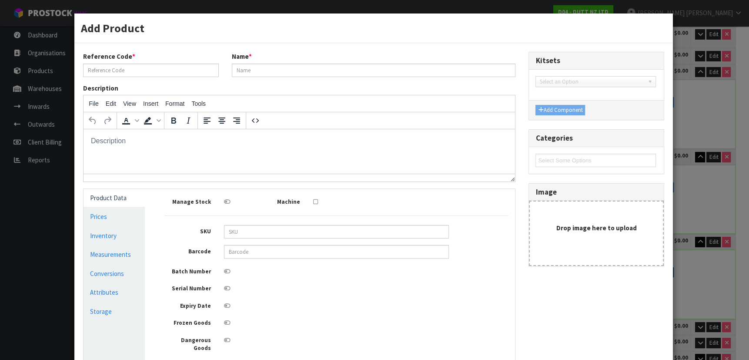
scroll to position [0, 0]
type input "PLAT-HORN-09"
type input "ACCESSORY WALL BAY - START"
type input "0"
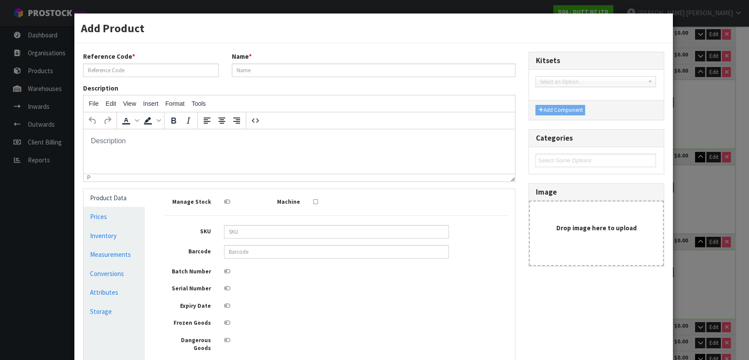
type input "0"
click at [126, 248] on link "Measurements" at bounding box center [114, 254] width 61 height 18
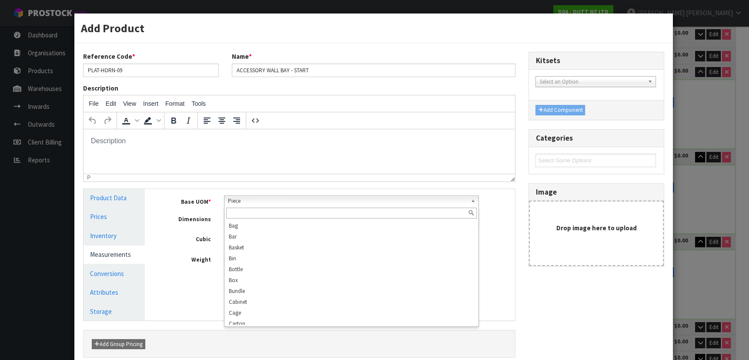
click at [261, 202] on span "Piece" at bounding box center [347, 201] width 239 height 10
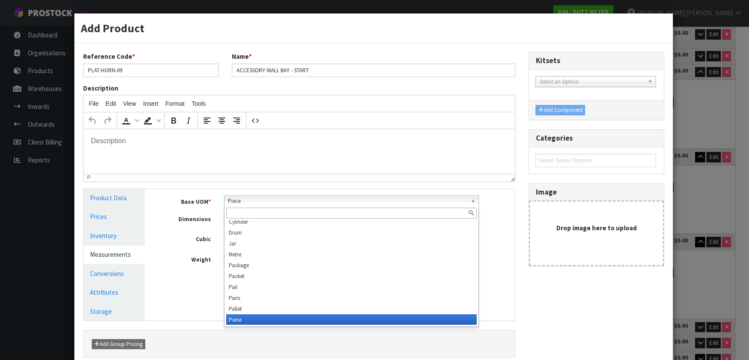
click at [261, 214] on input "text" at bounding box center [351, 212] width 251 height 11
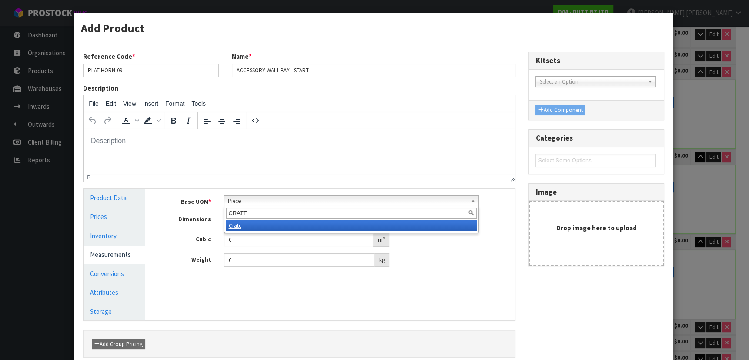
type input "CRATE"
click at [259, 228] on li "Crate" at bounding box center [351, 225] width 251 height 11
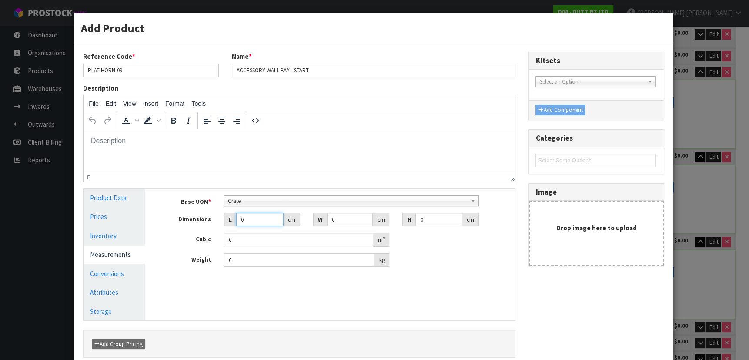
click at [259, 220] on input "0" at bounding box center [259, 219] width 47 height 13
drag, startPoint x: 252, startPoint y: 221, endPoint x: 232, endPoint y: 217, distance: 20.8
click at [232, 217] on div "L 0 cm" at bounding box center [262, 220] width 76 height 14
drag, startPoint x: 245, startPoint y: 265, endPoint x: 204, endPoint y: 257, distance: 42.2
click at [204, 257] on div "Weight 0 kg" at bounding box center [337, 260] width 358 height 14
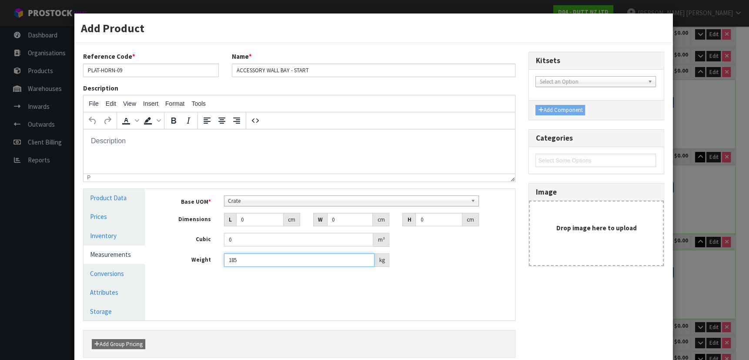
type input "185"
drag, startPoint x: 262, startPoint y: 223, endPoint x: 218, endPoint y: 214, distance: 44.4
click at [218, 214] on div "L 0 cm" at bounding box center [261, 220] width 89 height 14
type input "3"
type input "0.000001"
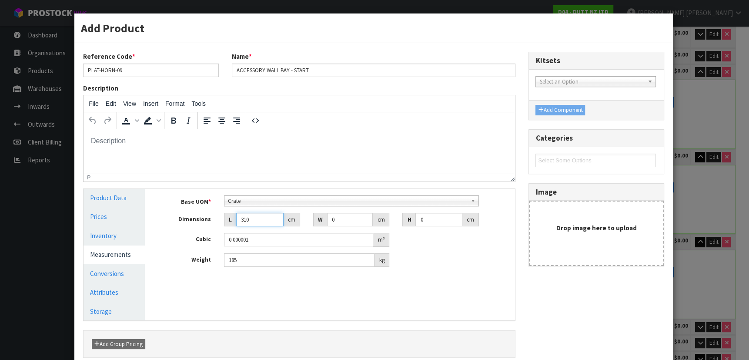
type input "310"
type input "130"
type input "6"
type input "0.2418"
type input "66"
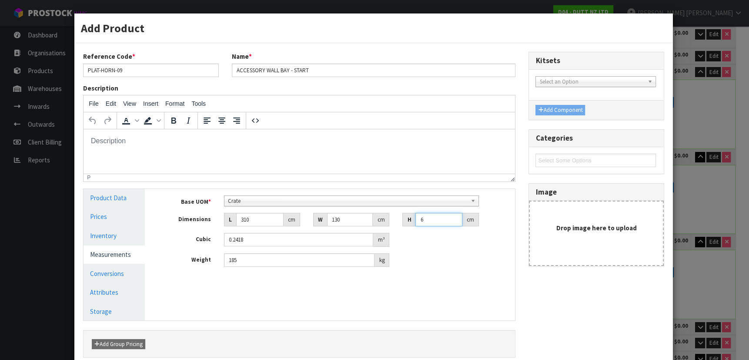
type input "2.6598"
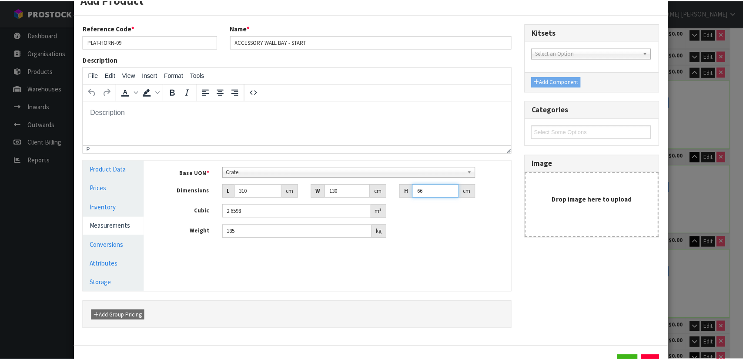
scroll to position [66, 0]
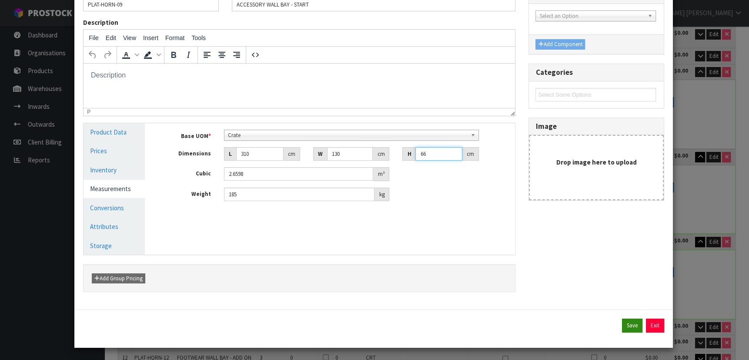
type input "66"
click at [626, 327] on button "Save" at bounding box center [632, 325] width 20 height 14
type input "310"
type input "130"
type input "66"
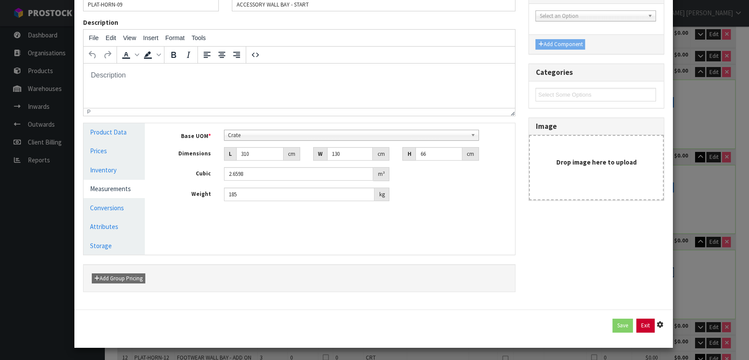
type input "2.6598"
type input "185"
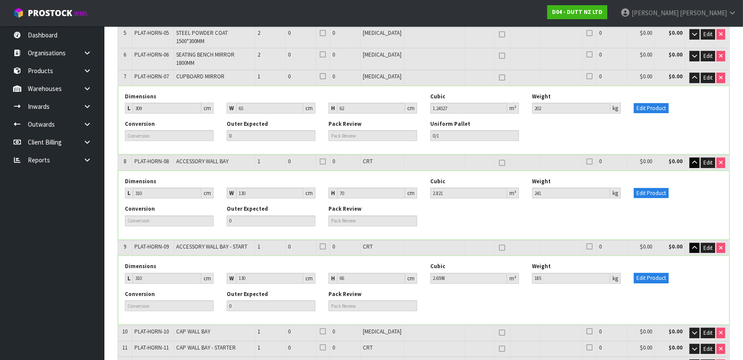
click at [697, 262] on div "Edit Product" at bounding box center [678, 272] width 102 height 21
click at [694, 243] on button "button" at bounding box center [694, 248] width 10 height 10
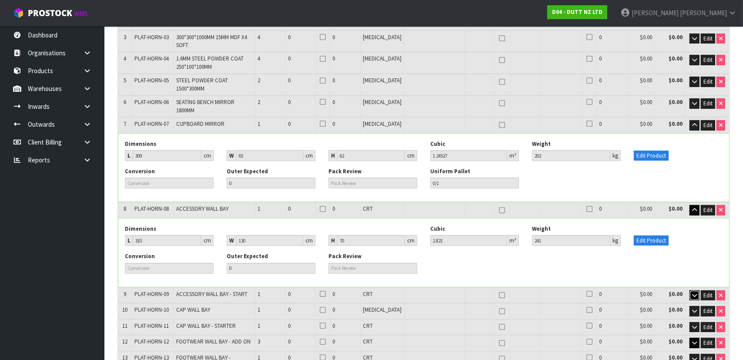
scroll to position [118, 0]
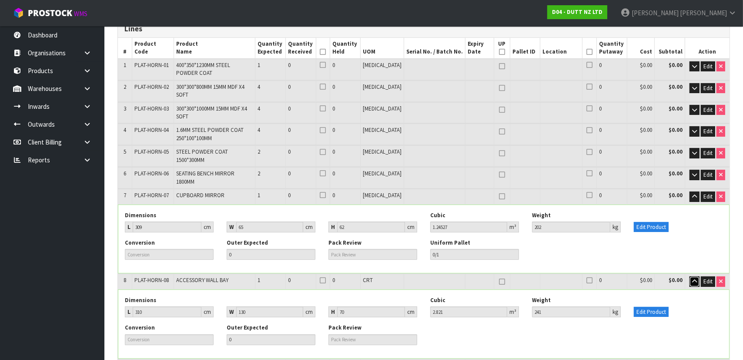
click at [695, 278] on icon "button" at bounding box center [694, 281] width 5 height 6
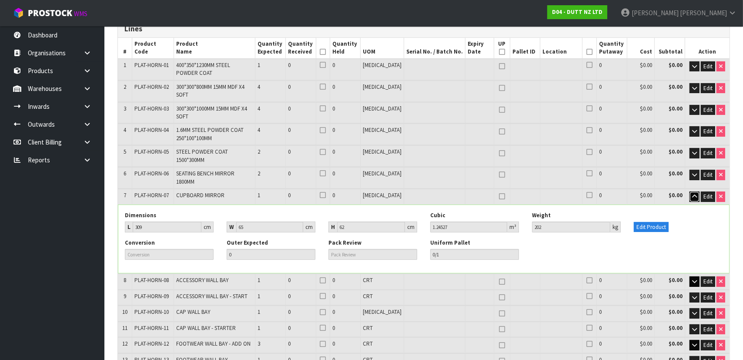
click at [693, 194] on icon "button" at bounding box center [694, 197] width 5 height 6
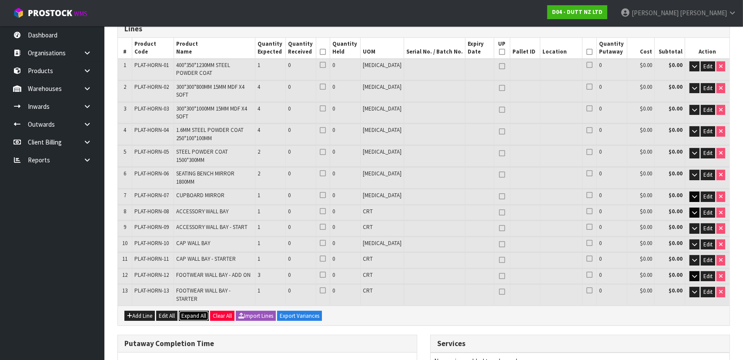
click at [187, 312] on span "Expand All" at bounding box center [193, 315] width 25 height 7
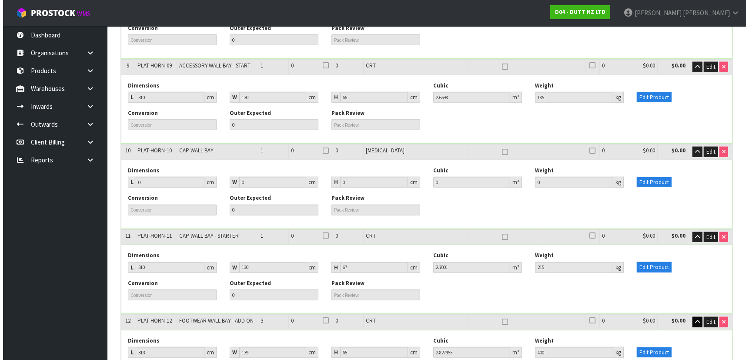
scroll to position [830, 0]
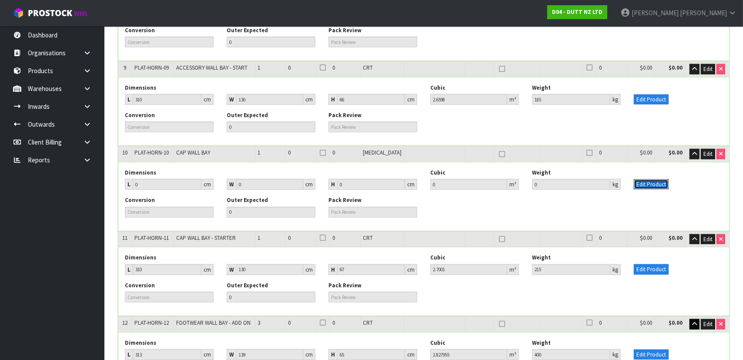
click at [661, 179] on button "Edit Product" at bounding box center [651, 184] width 35 height 10
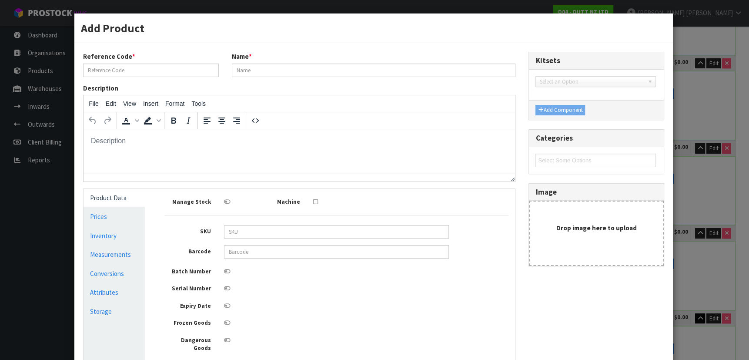
scroll to position [0, 0]
type input "PLAT-HORN-10"
type input "CAP WALL BAY"
click at [111, 253] on link "Measurements" at bounding box center [114, 254] width 61 height 18
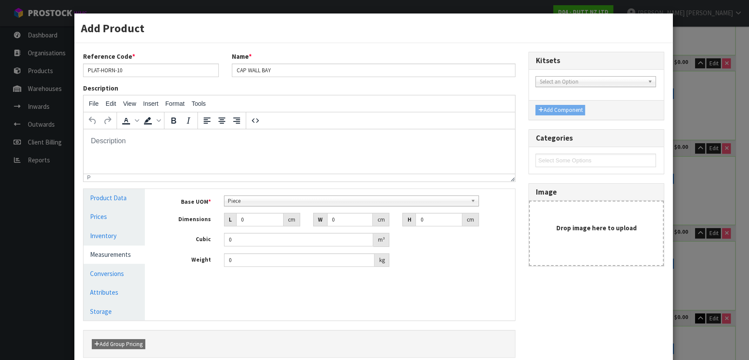
click at [264, 197] on span "Piece" at bounding box center [347, 201] width 239 height 10
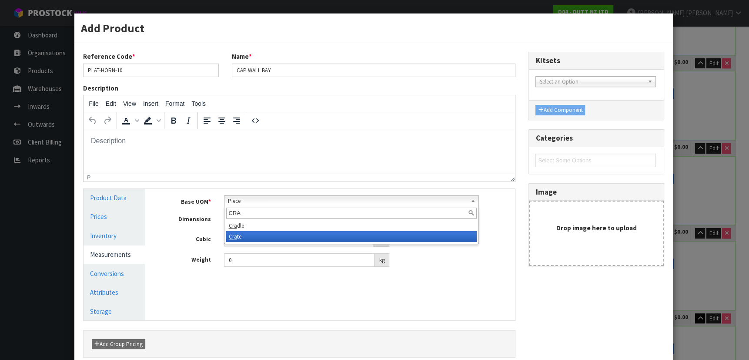
type input "CRA"
click at [259, 235] on li "Cra te" at bounding box center [351, 236] width 251 height 11
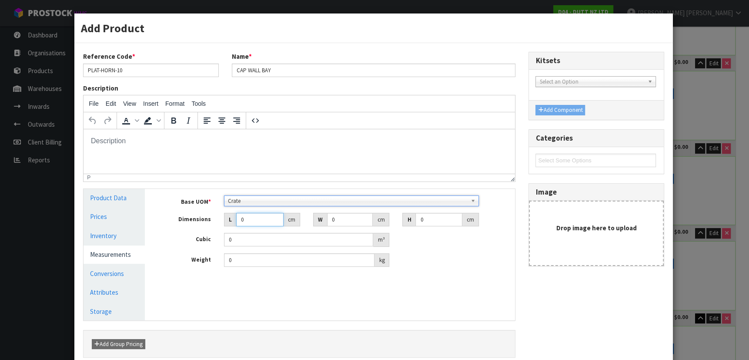
drag, startPoint x: 258, startPoint y: 222, endPoint x: 205, endPoint y: 222, distance: 53.5
click at [205, 222] on div "Dimensions L 0 cm W 0 cm H 0 cm" at bounding box center [337, 220] width 358 height 14
drag, startPoint x: 252, startPoint y: 258, endPoint x: 190, endPoint y: 263, distance: 62.3
click at [190, 263] on div "Weight 0 kg" at bounding box center [337, 260] width 358 height 14
type input "205"
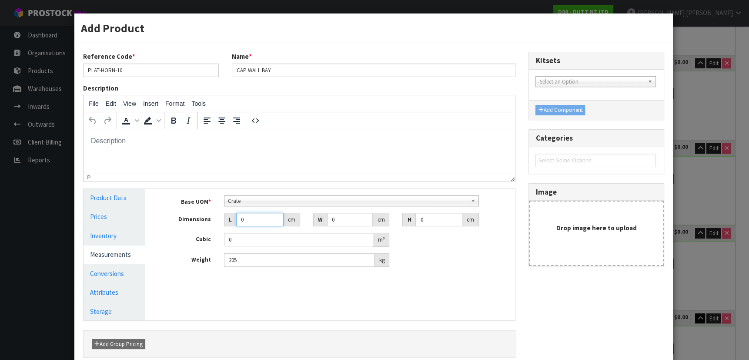
drag, startPoint x: 253, startPoint y: 223, endPoint x: 202, endPoint y: 221, distance: 50.9
click at [203, 221] on div "Dimensions L 0 cm W 0 cm H 0 cm" at bounding box center [337, 220] width 358 height 14
type input "3"
type input "0.000001"
type input "310"
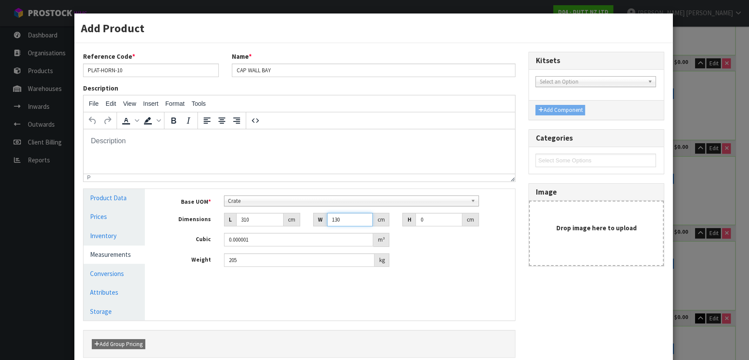
type input "130"
type input "6"
type input "0.2418"
type input "66"
type input "2.6598"
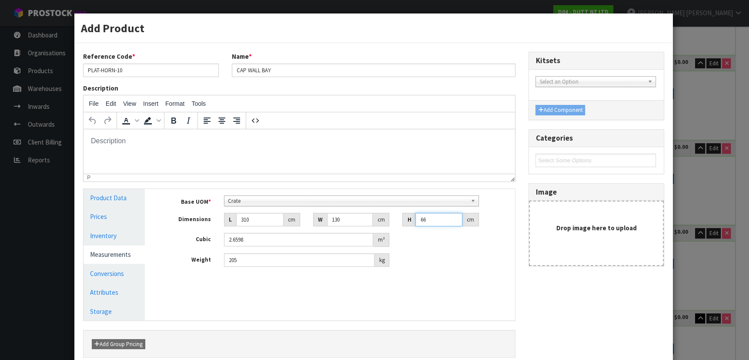
type input "66"
click at [512, 297] on div "Manage Stock Machine SKU Barcode Batch Number Serial Number Expiry Date Frozen …" at bounding box center [336, 254] width 371 height 131
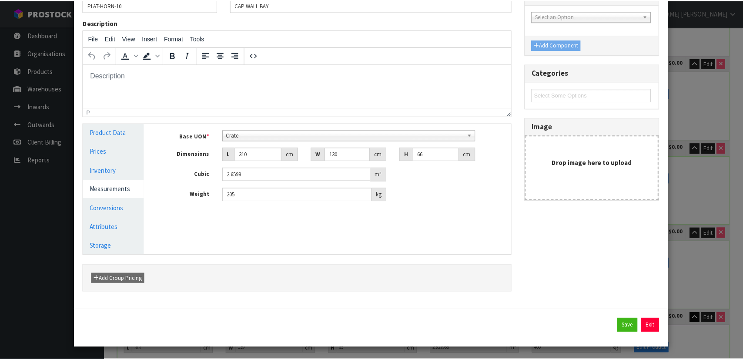
scroll to position [66, 0]
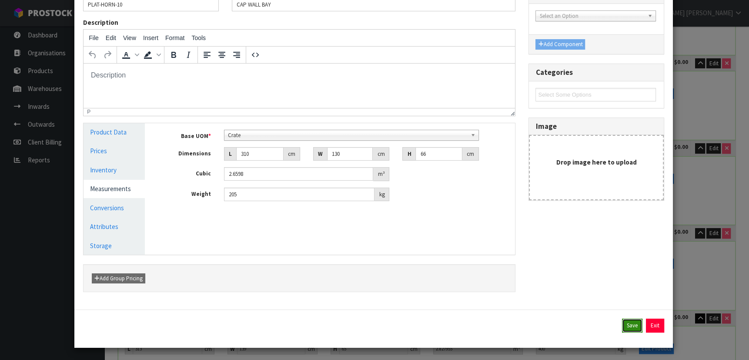
click at [625, 321] on button "Save" at bounding box center [632, 325] width 20 height 14
type input "310"
type input "130"
type input "66"
type input "2.6598"
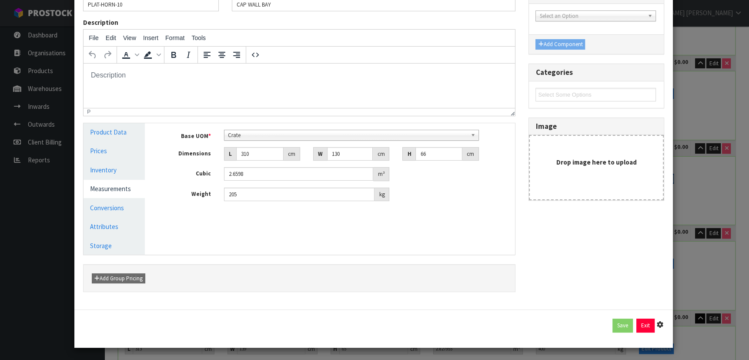
type input "205"
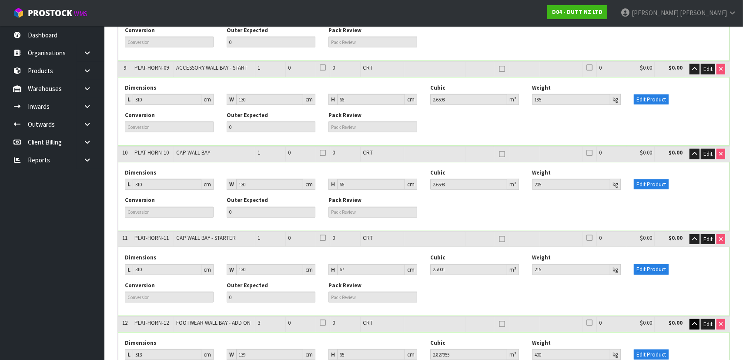
click at [630, 281] on div "Conversion Outer Expected 0 Pack Review" at bounding box center [423, 294] width 611 height 27
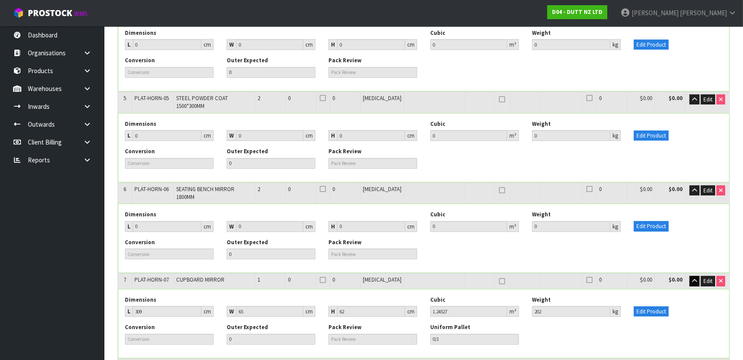
scroll to position [435, 0]
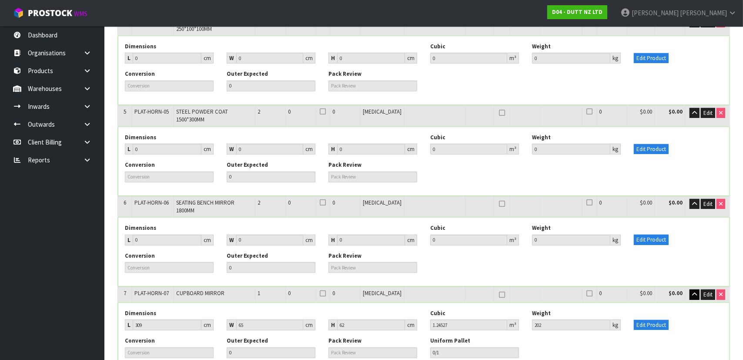
click at [626, 252] on div "Conversion Outer Expected 0 Pack Review" at bounding box center [423, 265] width 611 height 27
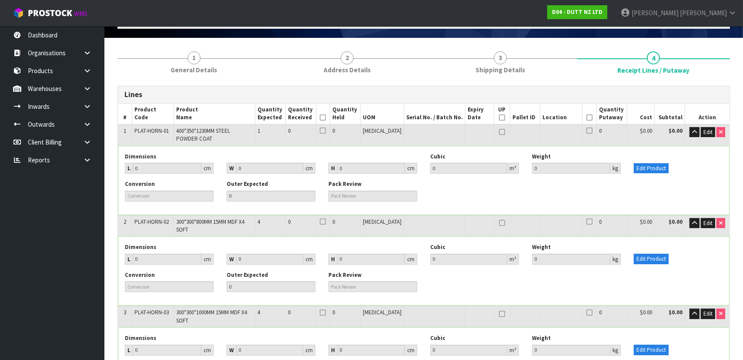
scroll to position [0, 0]
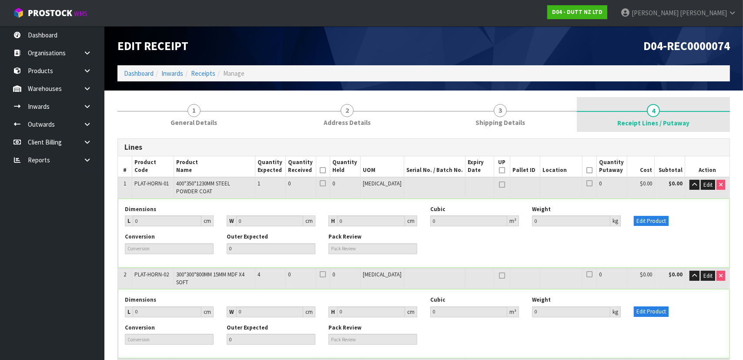
click at [578, 130] on link "4 Receipt Lines / Putaway" at bounding box center [653, 114] width 153 height 35
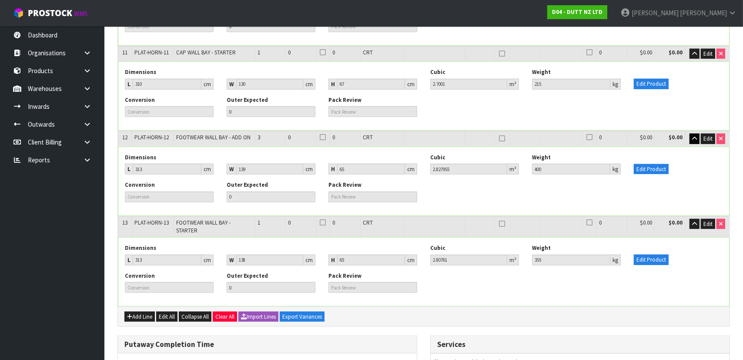
scroll to position [1005, 0]
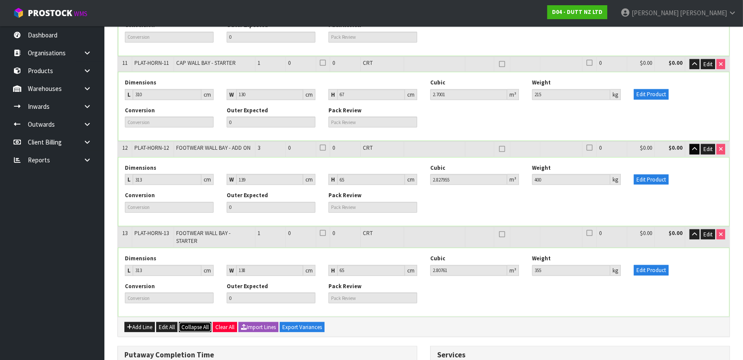
click at [200, 323] on span "Collapse All" at bounding box center [194, 326] width 27 height 7
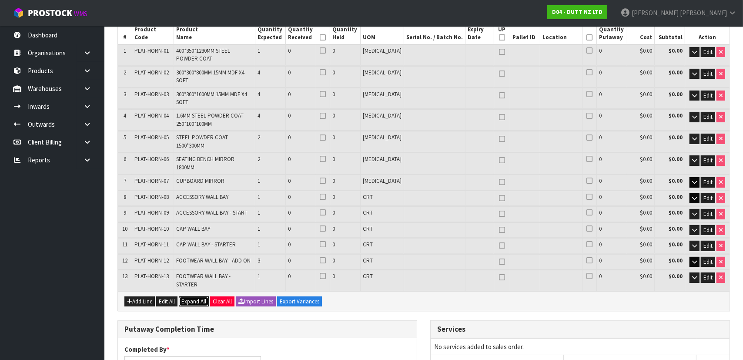
scroll to position [15, 0]
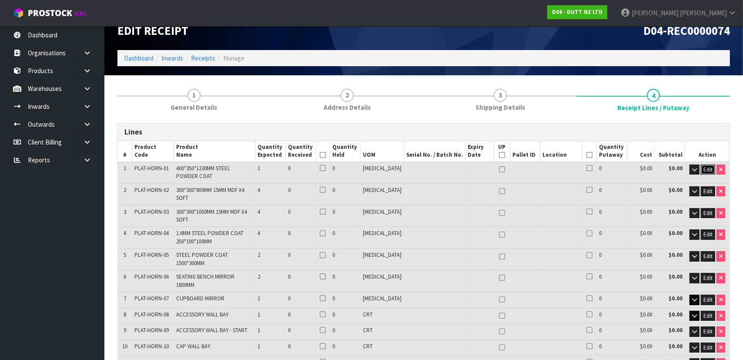
click at [708, 168] on span "Edit" at bounding box center [707, 169] width 9 height 7
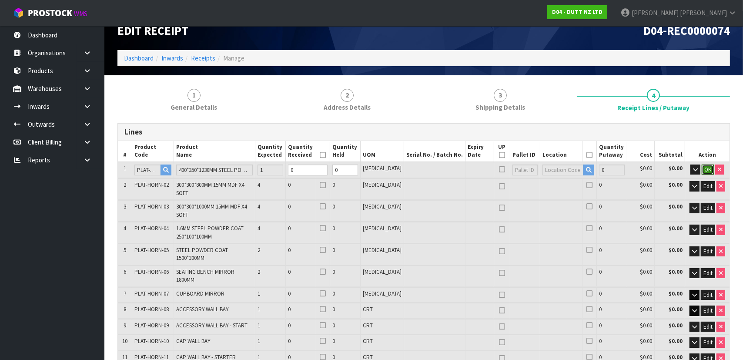
click at [708, 168] on span "OK" at bounding box center [707, 169] width 7 height 7
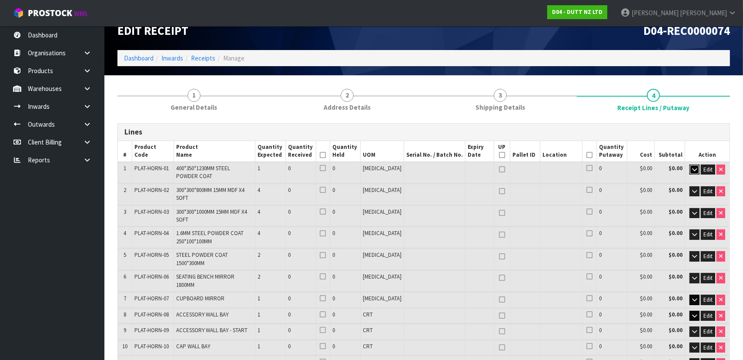
click at [693, 170] on icon "button" at bounding box center [694, 170] width 5 height 6
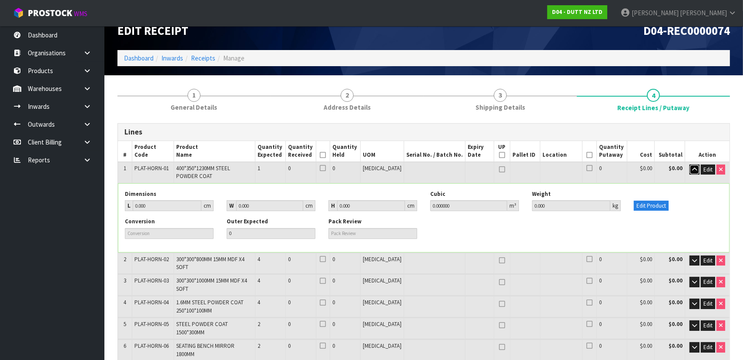
click at [692, 170] on icon "button" at bounding box center [694, 170] width 5 height 6
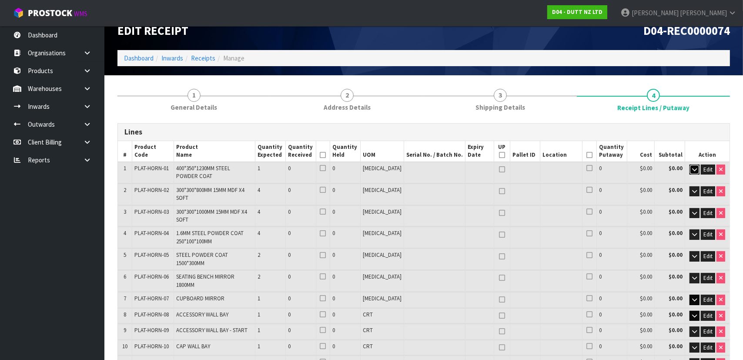
click at [689, 170] on button "button" at bounding box center [694, 169] width 10 height 10
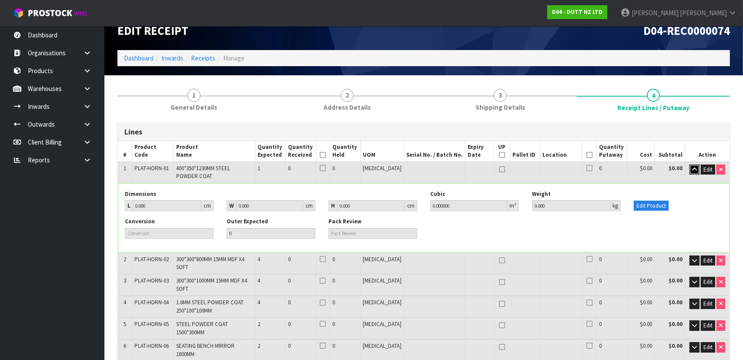
click at [689, 170] on button "button" at bounding box center [694, 169] width 10 height 10
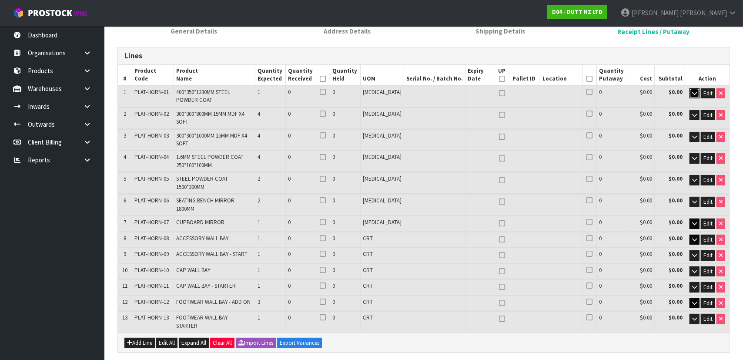
scroll to position [94, 0]
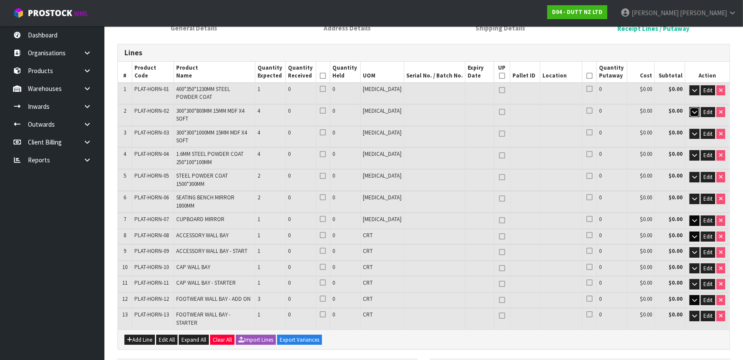
click at [692, 111] on icon "button" at bounding box center [694, 112] width 5 height 6
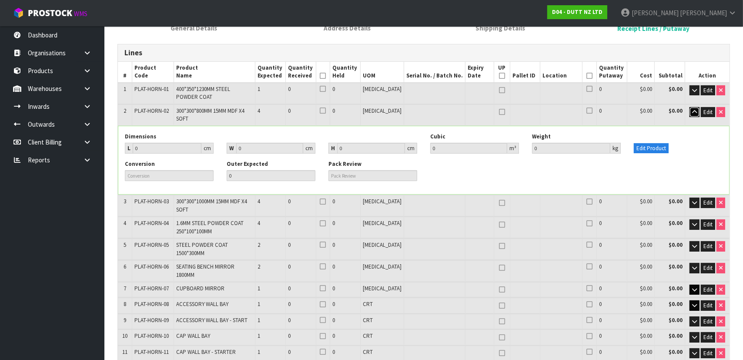
click at [692, 111] on icon "button" at bounding box center [694, 112] width 5 height 6
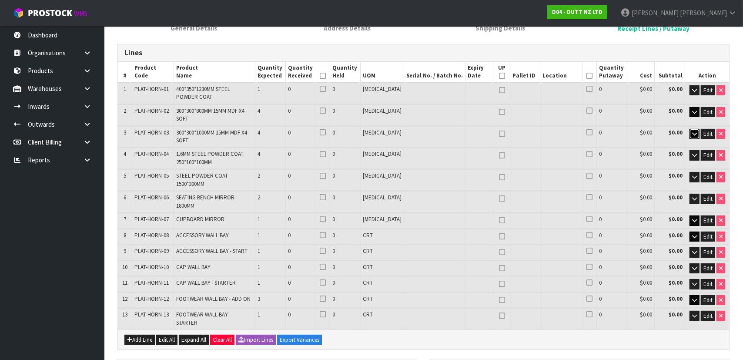
click at [690, 129] on button "button" at bounding box center [694, 134] width 10 height 10
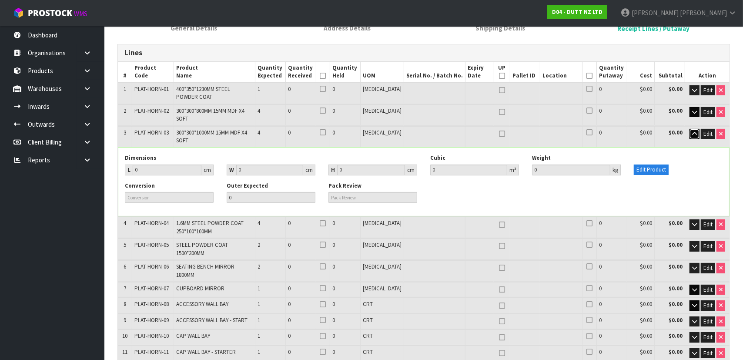
click at [690, 130] on button "button" at bounding box center [694, 134] width 10 height 10
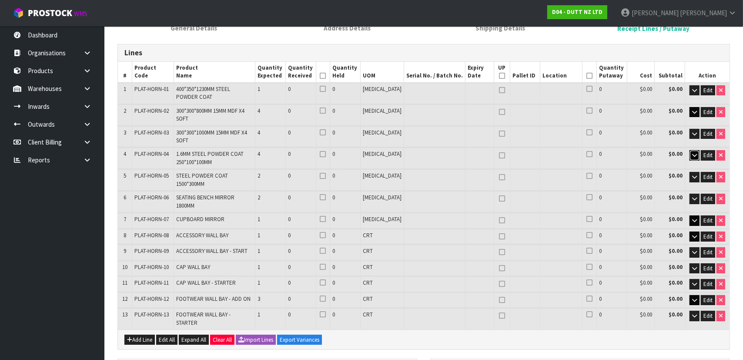
click at [692, 152] on icon "button" at bounding box center [694, 155] width 5 height 6
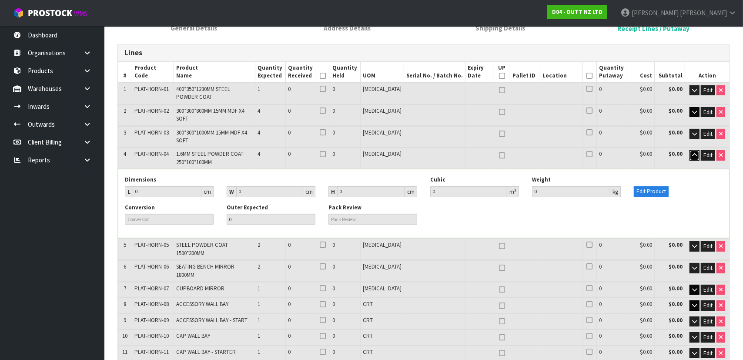
click at [692, 152] on icon "button" at bounding box center [694, 155] width 5 height 6
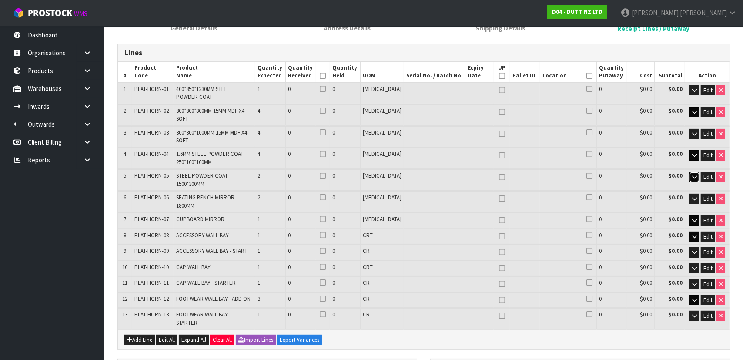
click at [690, 172] on button "button" at bounding box center [694, 177] width 10 height 10
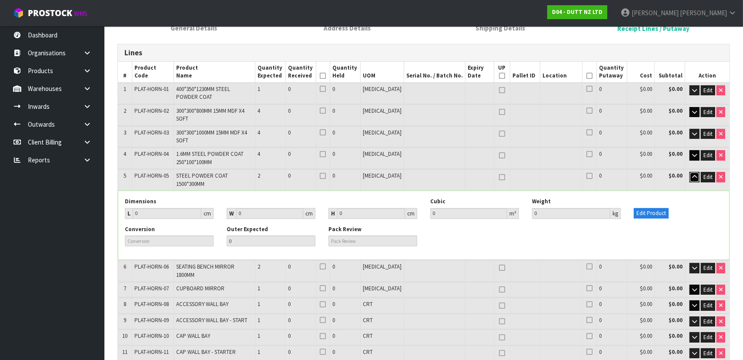
click at [690, 172] on button "button" at bounding box center [694, 177] width 10 height 10
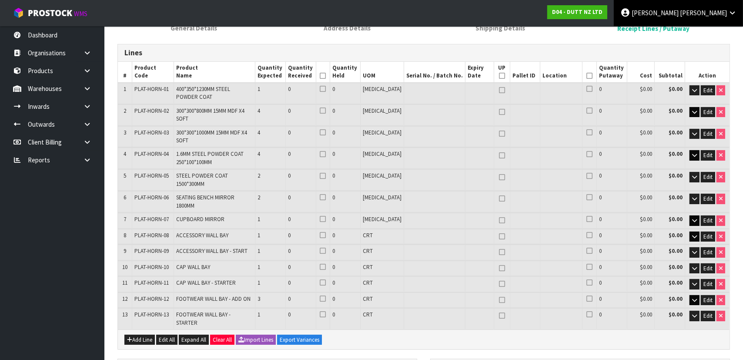
click at [718, 17] on span "[PERSON_NAME]" at bounding box center [703, 13] width 47 height 8
click at [729, 32] on link "Logout" at bounding box center [708, 35] width 69 height 12
